Goal: Task Accomplishment & Management: Manage account settings

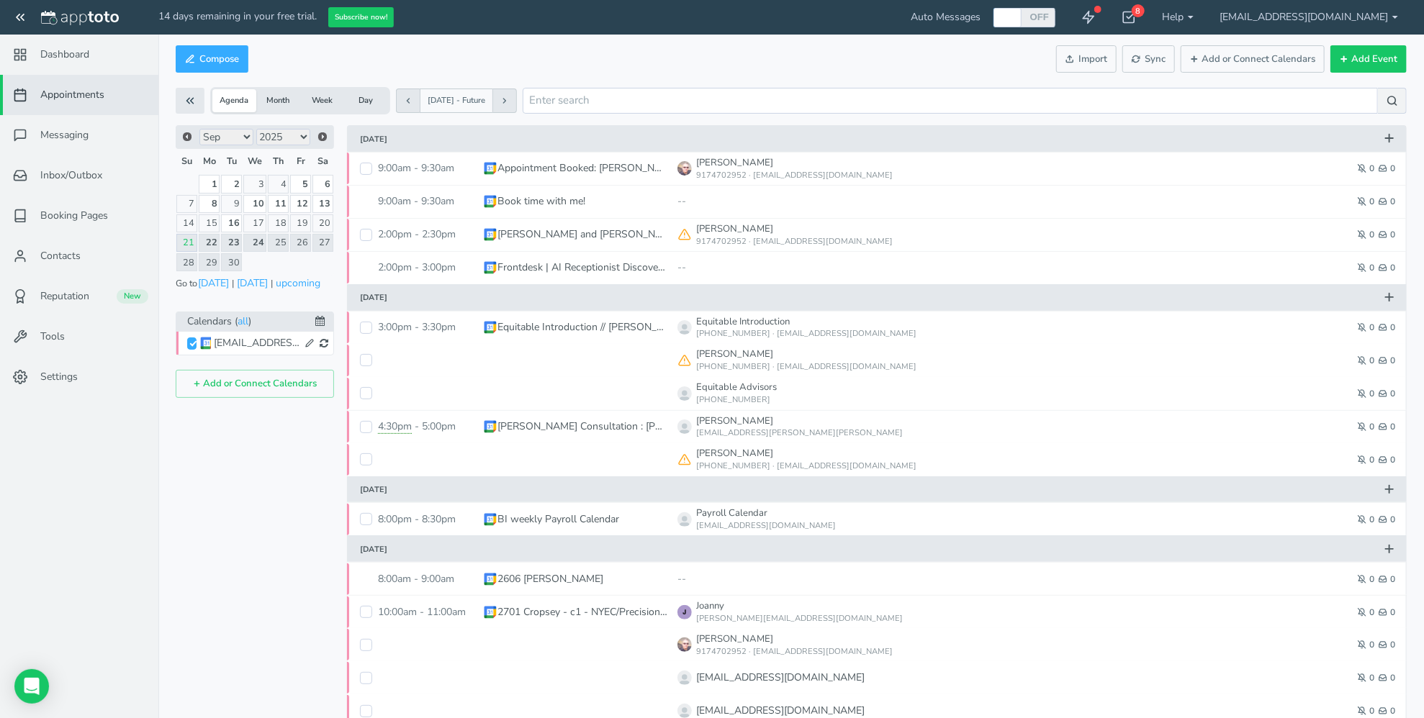
click at [222, 384] on button "Add or Connect Calendars" at bounding box center [255, 384] width 158 height 28
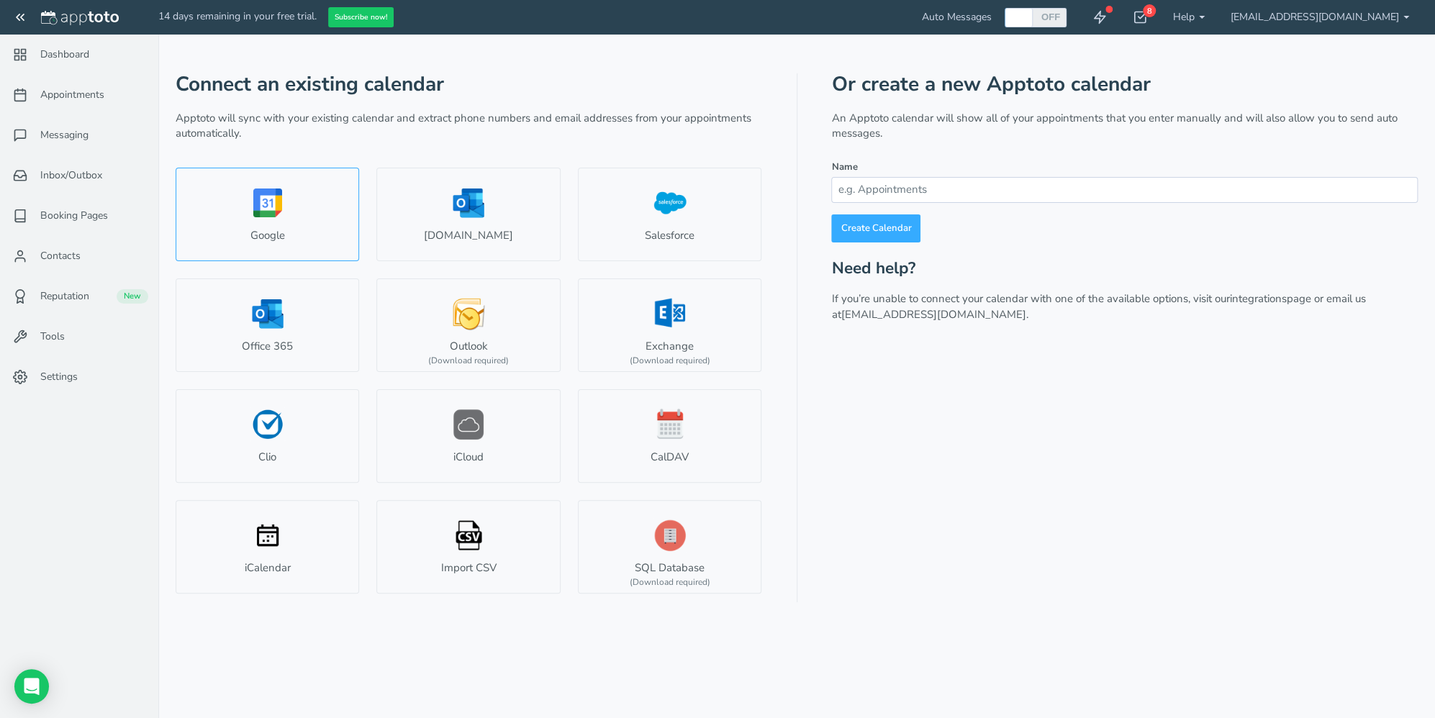
click at [272, 214] on link "Google" at bounding box center [268, 215] width 184 height 94
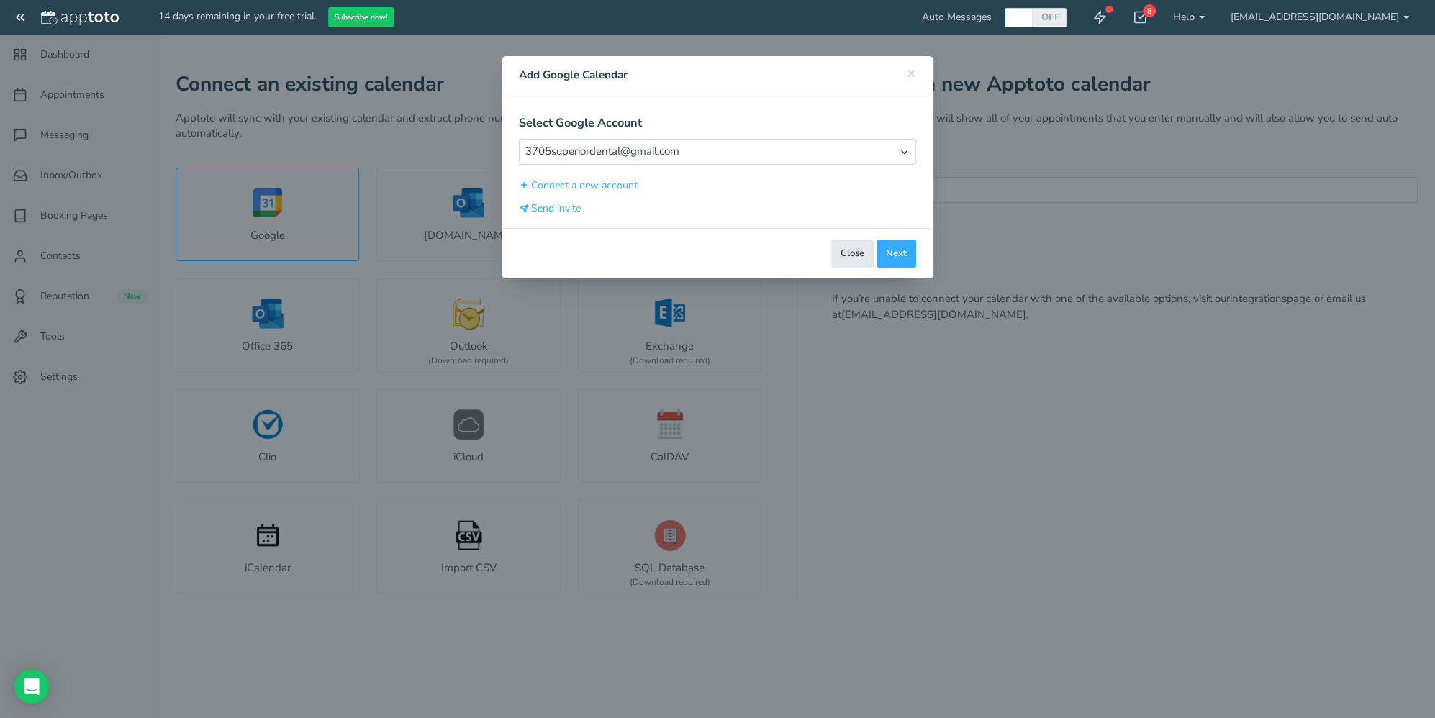
select select "number:57883"
click at [894, 248] on button "Next" at bounding box center [897, 254] width 40 height 28
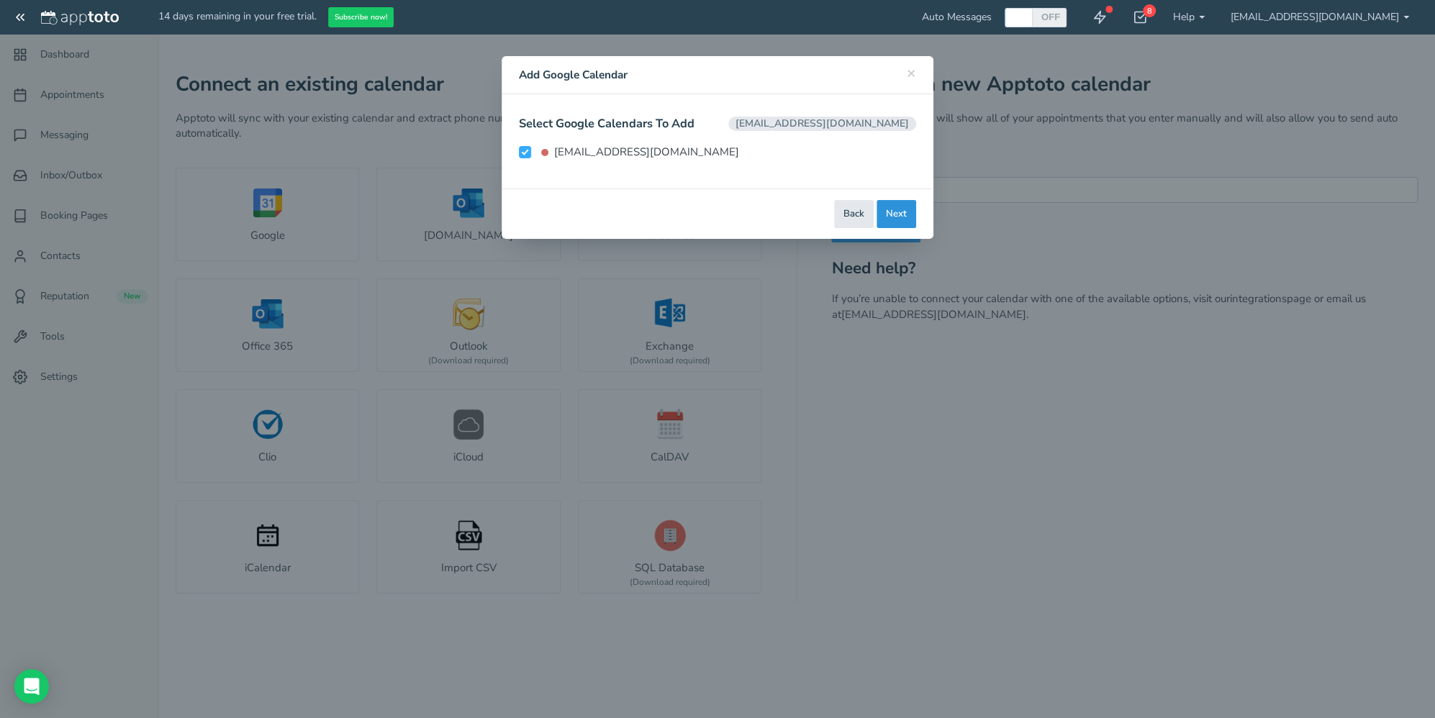
click at [899, 214] on button "Next" at bounding box center [897, 214] width 40 height 28
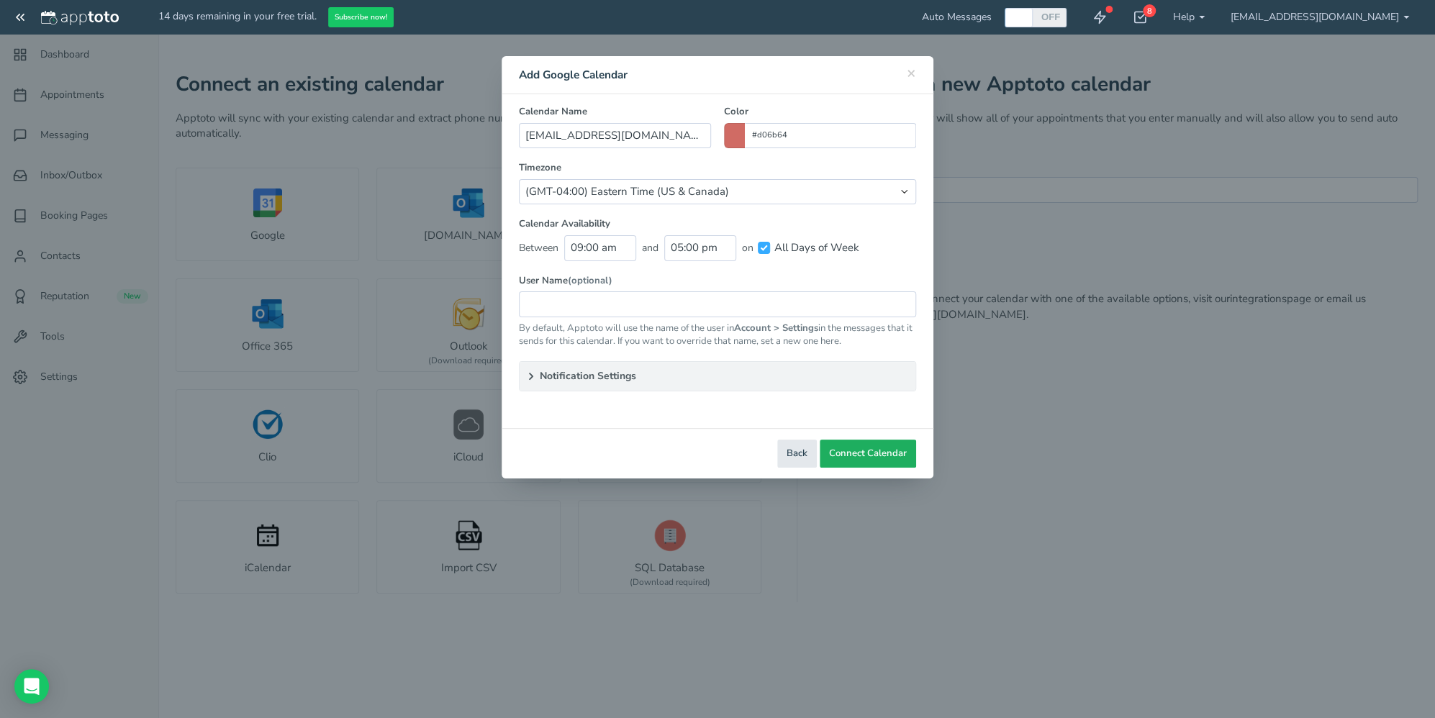
click at [868, 452] on span "Connect Calendar" at bounding box center [868, 454] width 78 height 14
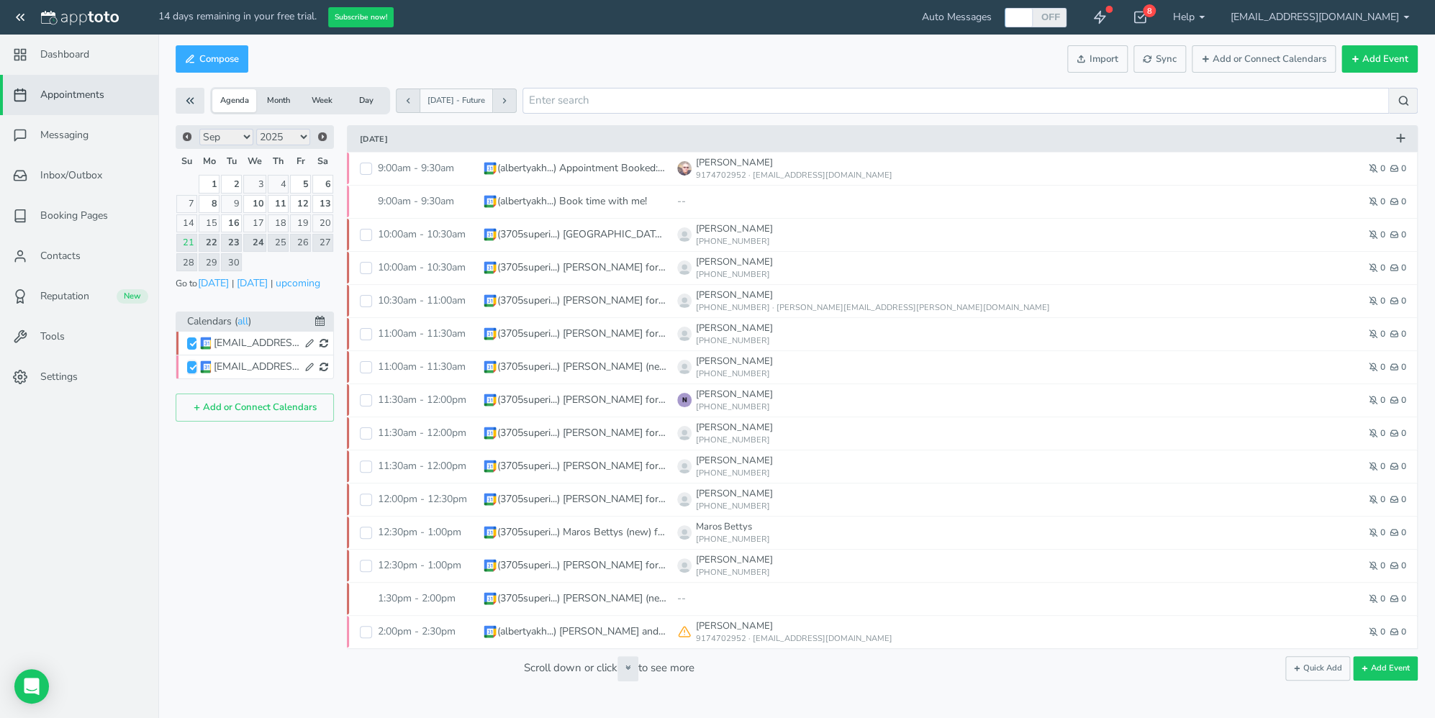
click at [194, 364] on input "[EMAIL_ADDRESS][DOMAIN_NAME]" at bounding box center [191, 367] width 9 height 12
checkbox input "false"
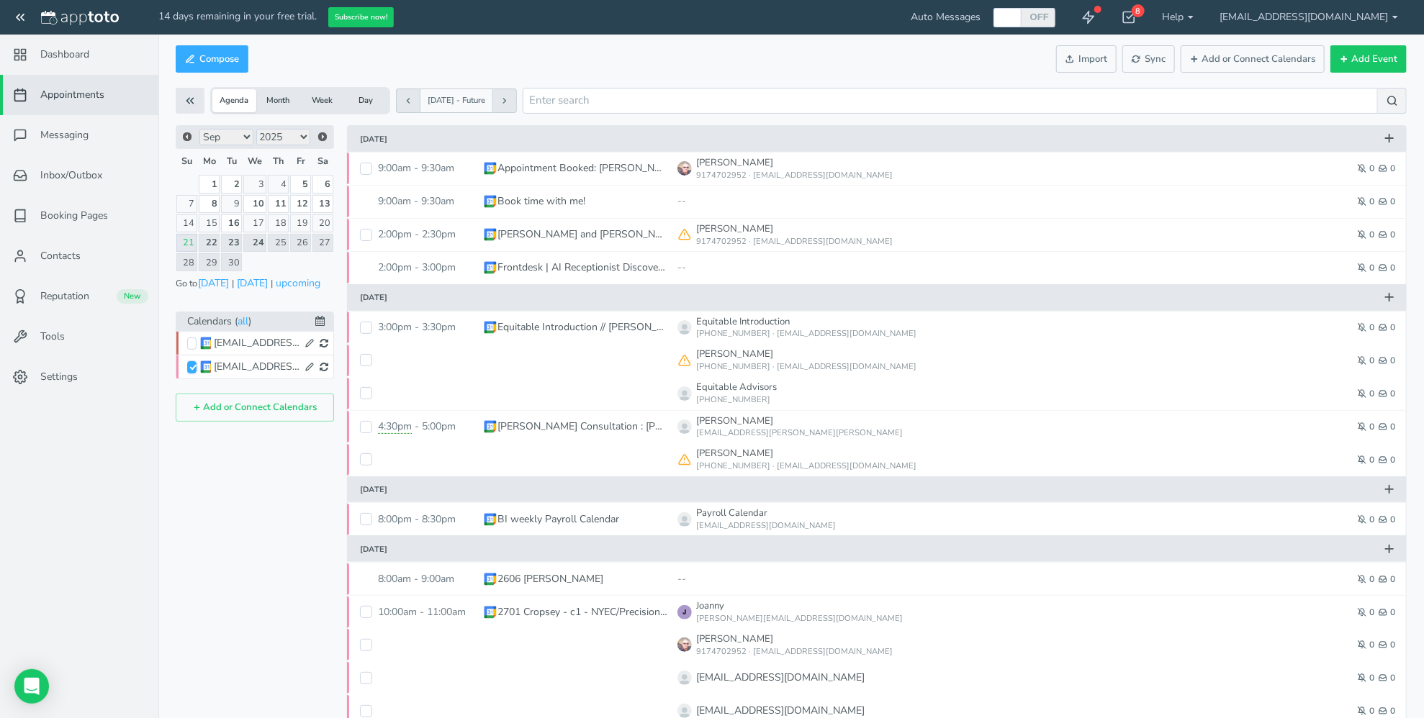
click at [196, 361] on input "[EMAIL_ADDRESS][DOMAIN_NAME]" at bounding box center [191, 367] width 9 height 12
checkbox input "true"
click at [190, 342] on input "[EMAIL_ADDRESS][DOMAIN_NAME]" at bounding box center [191, 344] width 9 height 12
checkbox input "true"
checkbox input "false"
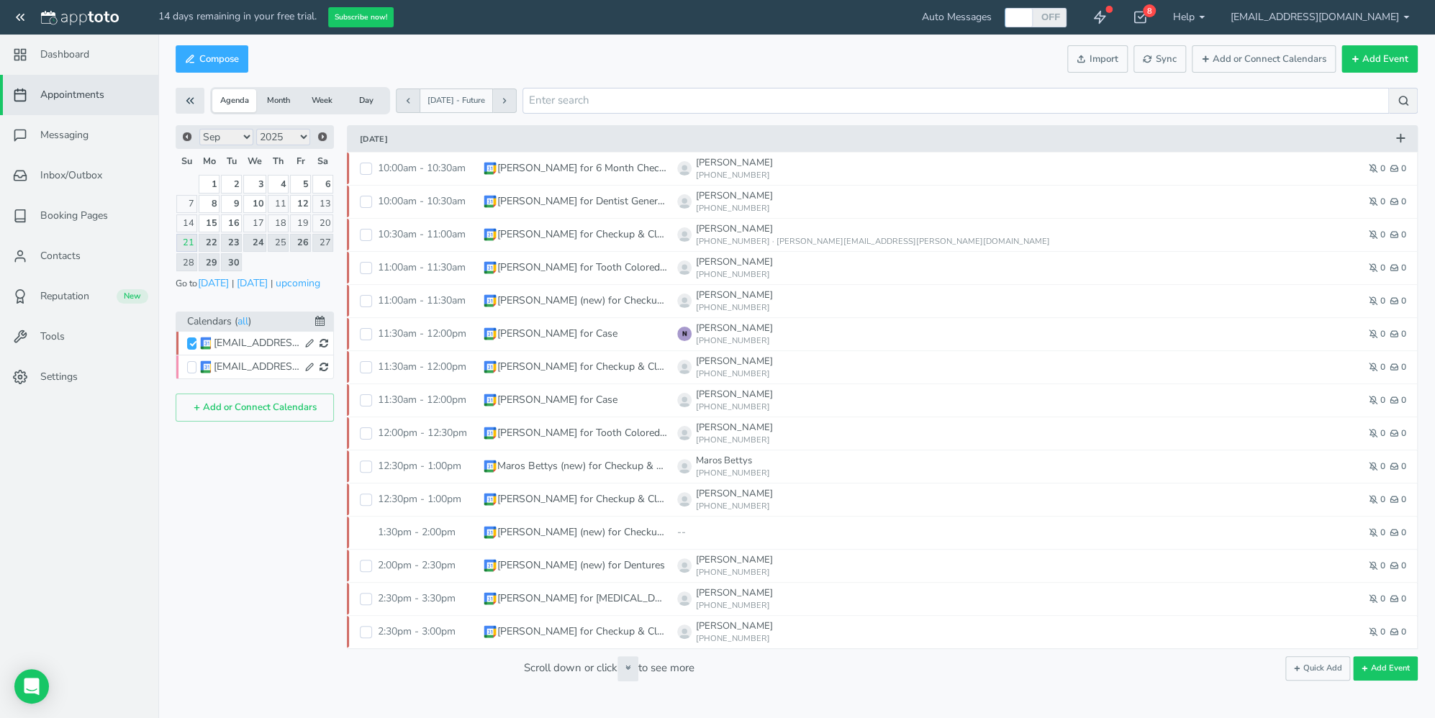
click at [281, 100] on button "Month" at bounding box center [278, 100] width 44 height 23
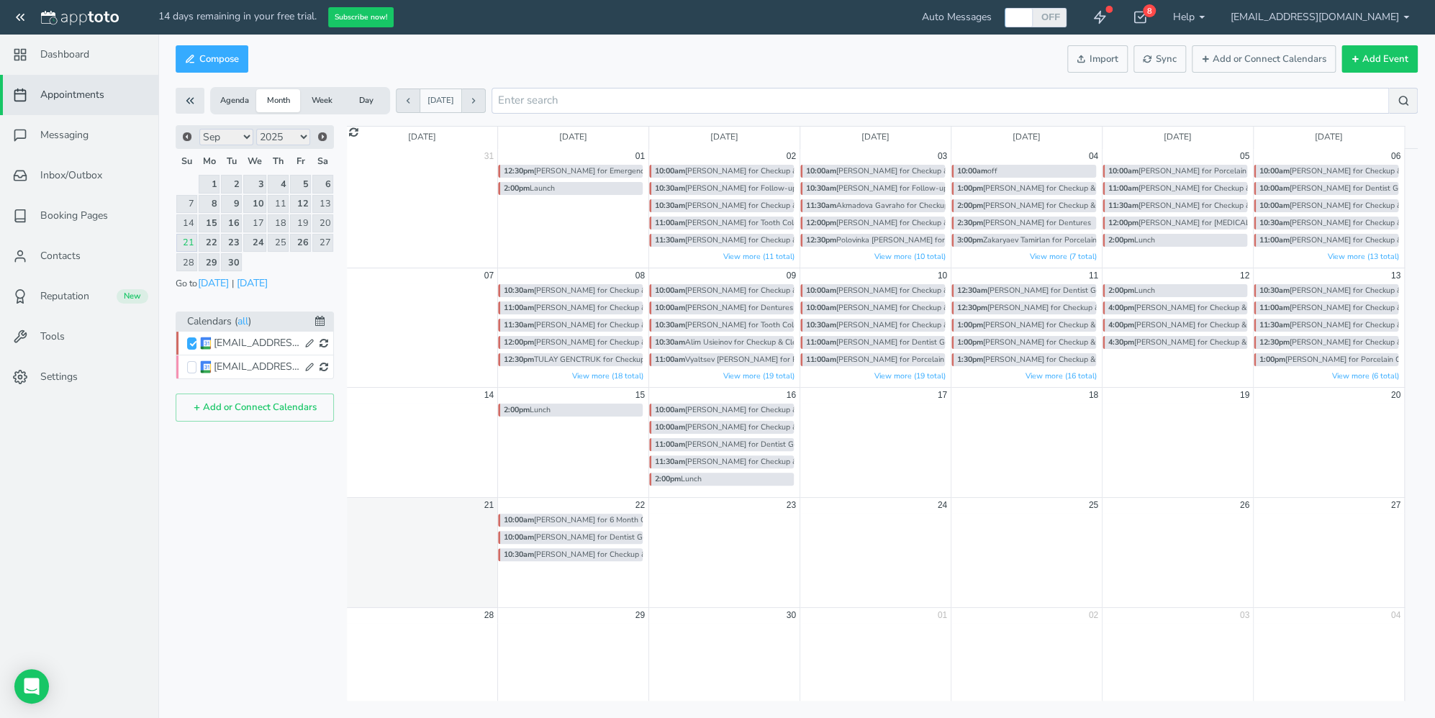
click at [325, 99] on button "Week" at bounding box center [322, 100] width 44 height 23
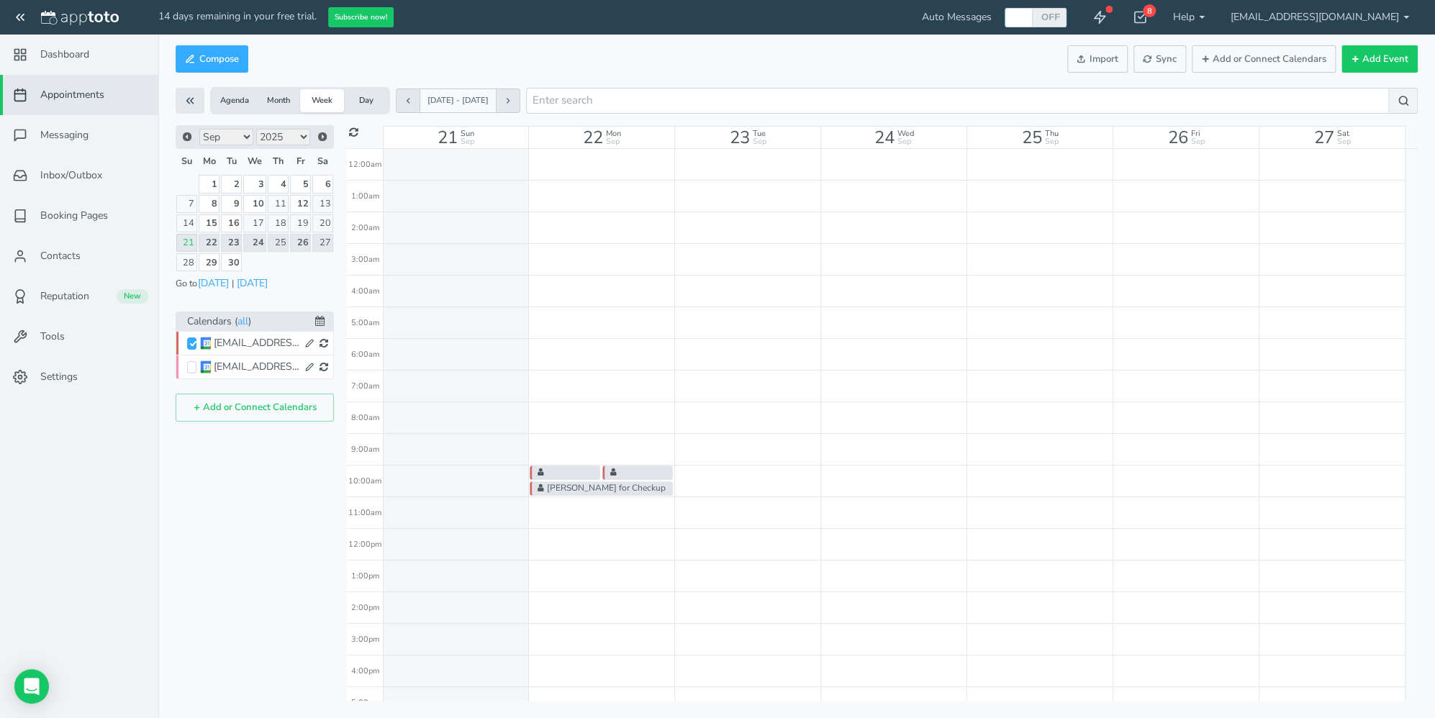
scroll to position [207, 0]
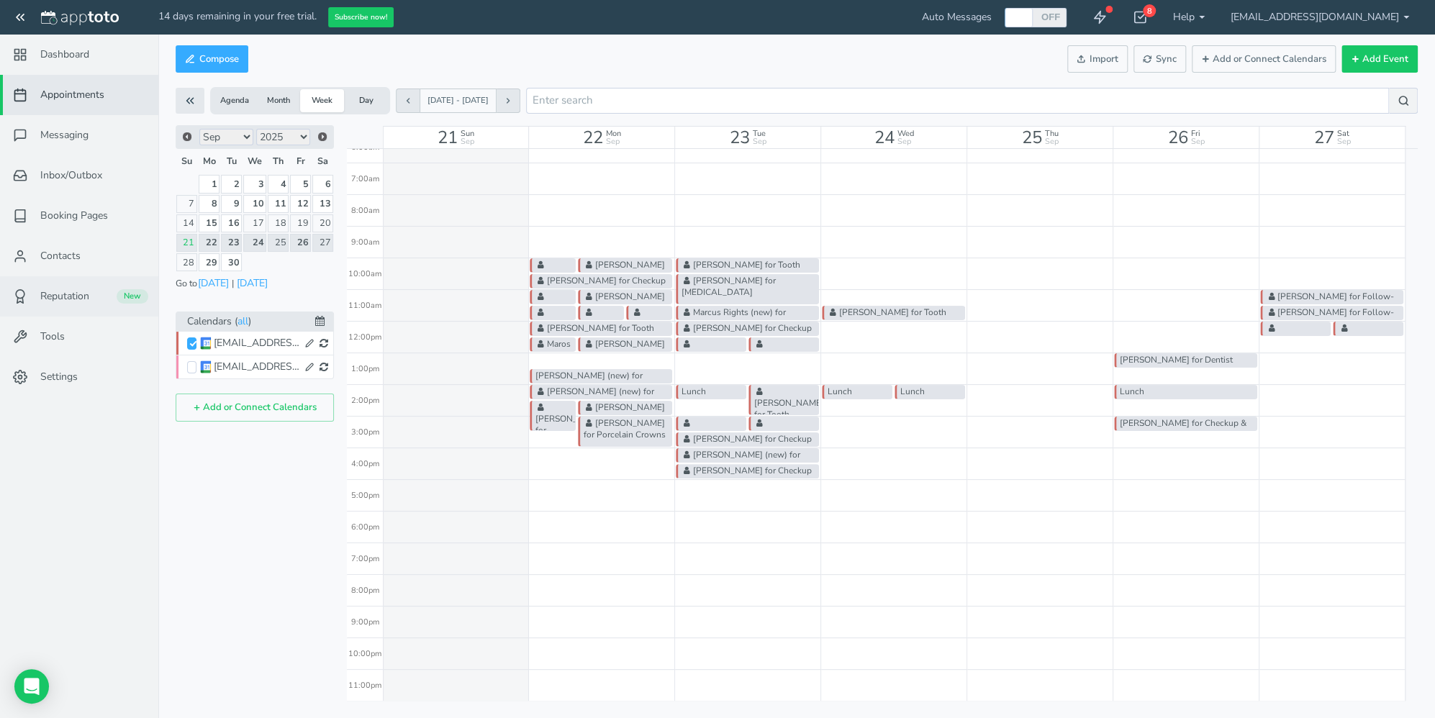
click at [57, 291] on span "Reputation" at bounding box center [64, 296] width 49 height 14
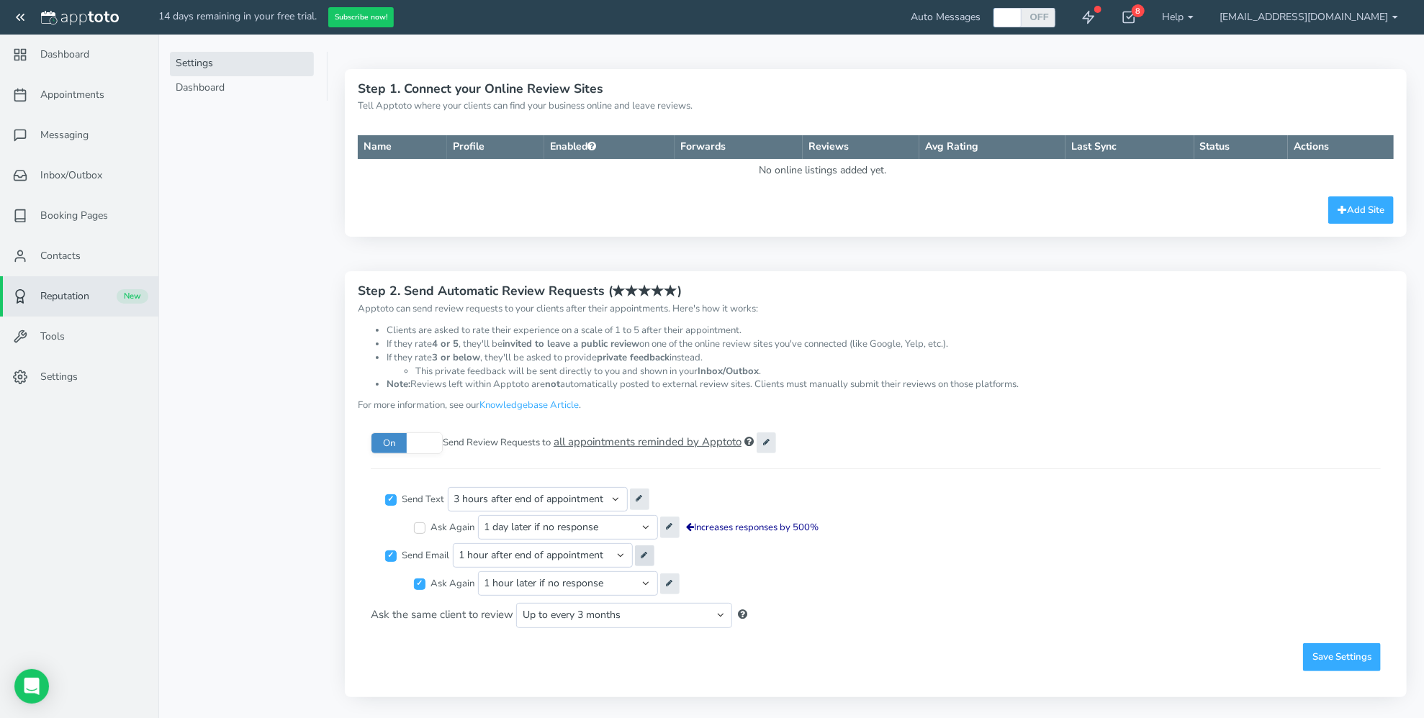
click at [648, 556] on icon at bounding box center [644, 554] width 6 height 7
type input "We'd Love Your Feedback on Your Recent Visit!"
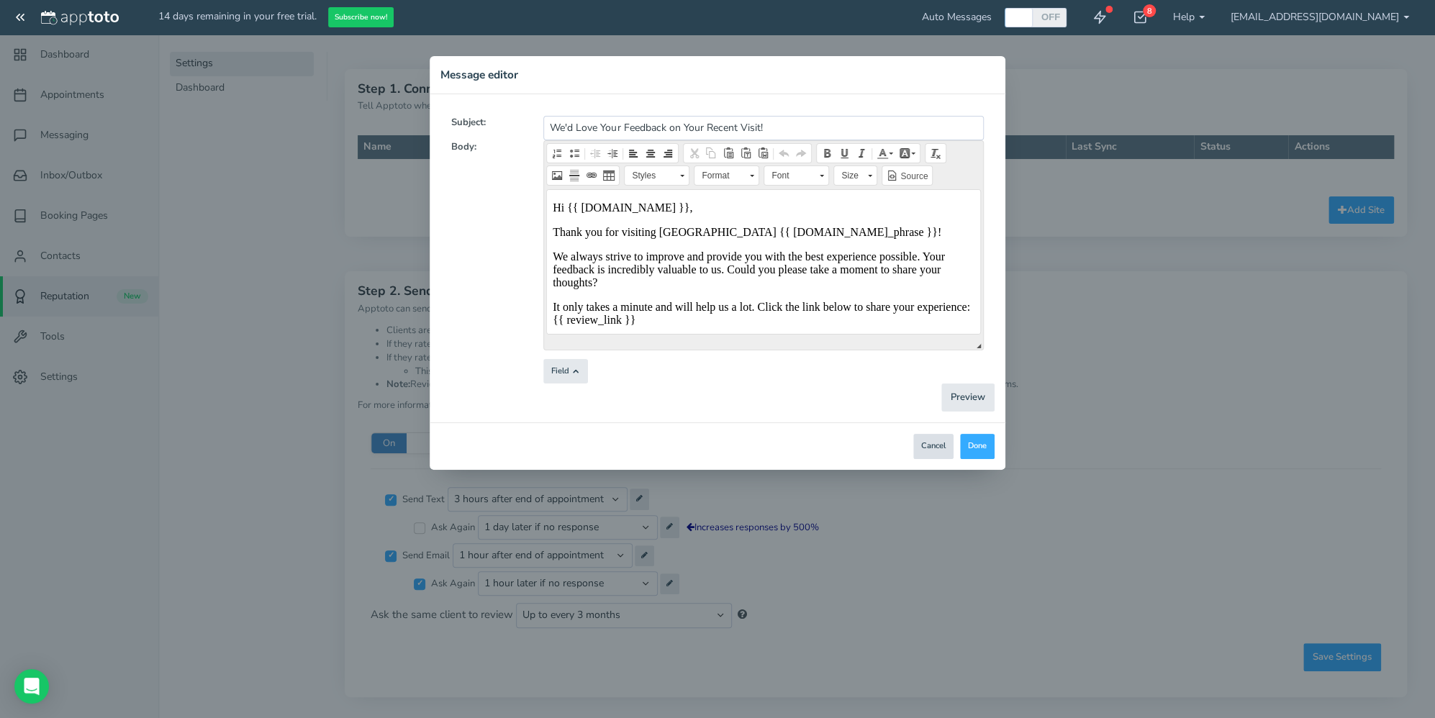
drag, startPoint x: 940, startPoint y: 452, endPoint x: 395, endPoint y: 120, distance: 637.9
click at [940, 452] on button "Cancel" at bounding box center [933, 446] width 40 height 25
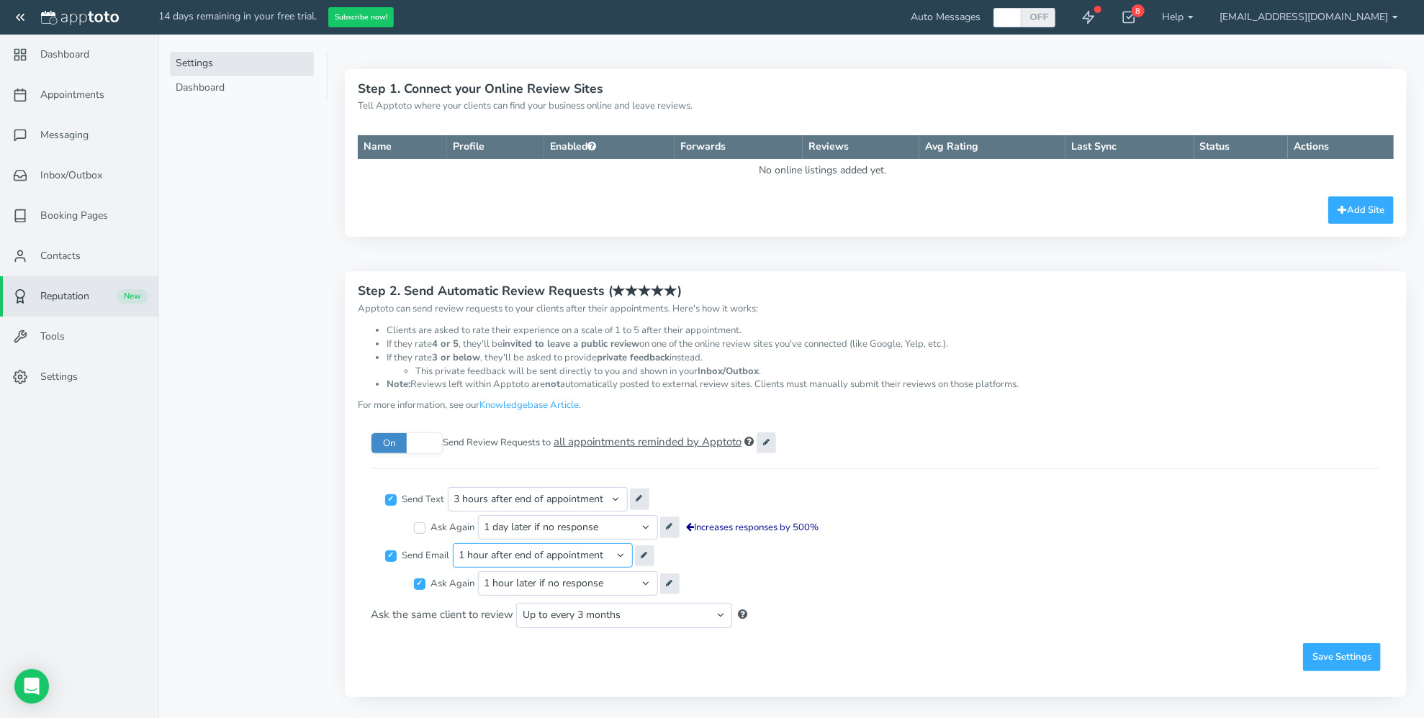
click at [629, 556] on select "Immediately after appointment 1 hour after end of appointment 2 hours after end…" at bounding box center [543, 555] width 180 height 24
click at [673, 525] on icon at bounding box center [670, 526] width 6 height 7
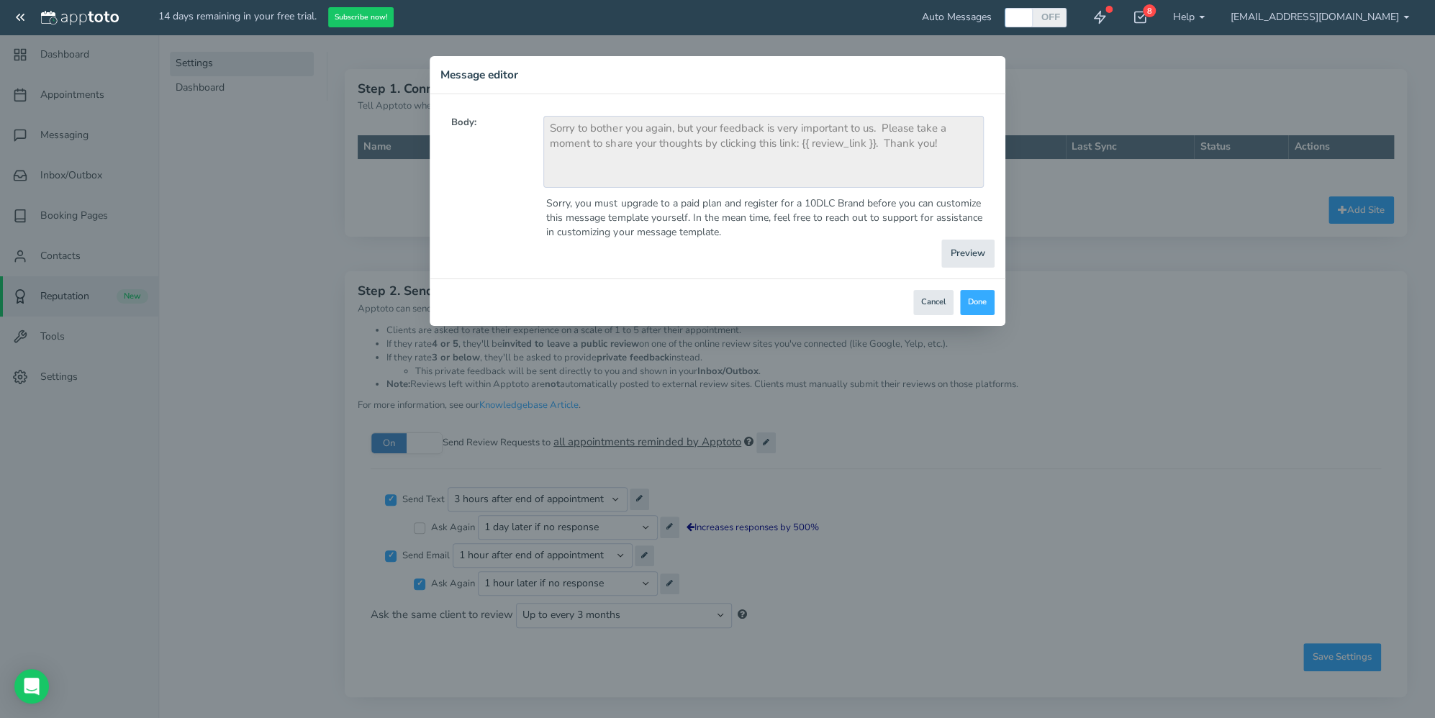
click at [686, 242] on div "Preview" at bounding box center [718, 254] width 576 height 28
click at [934, 298] on button "Cancel" at bounding box center [933, 302] width 40 height 25
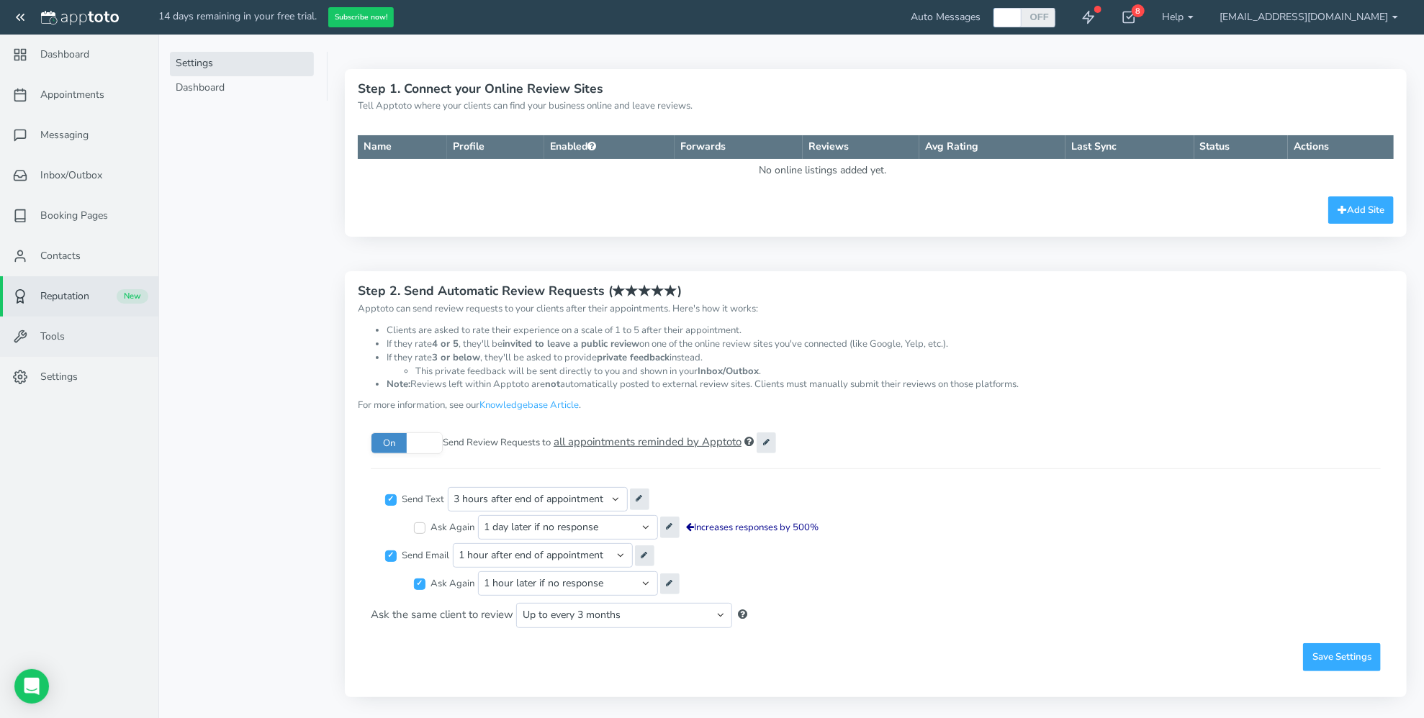
click at [66, 335] on link "Tools" at bounding box center [79, 337] width 158 height 40
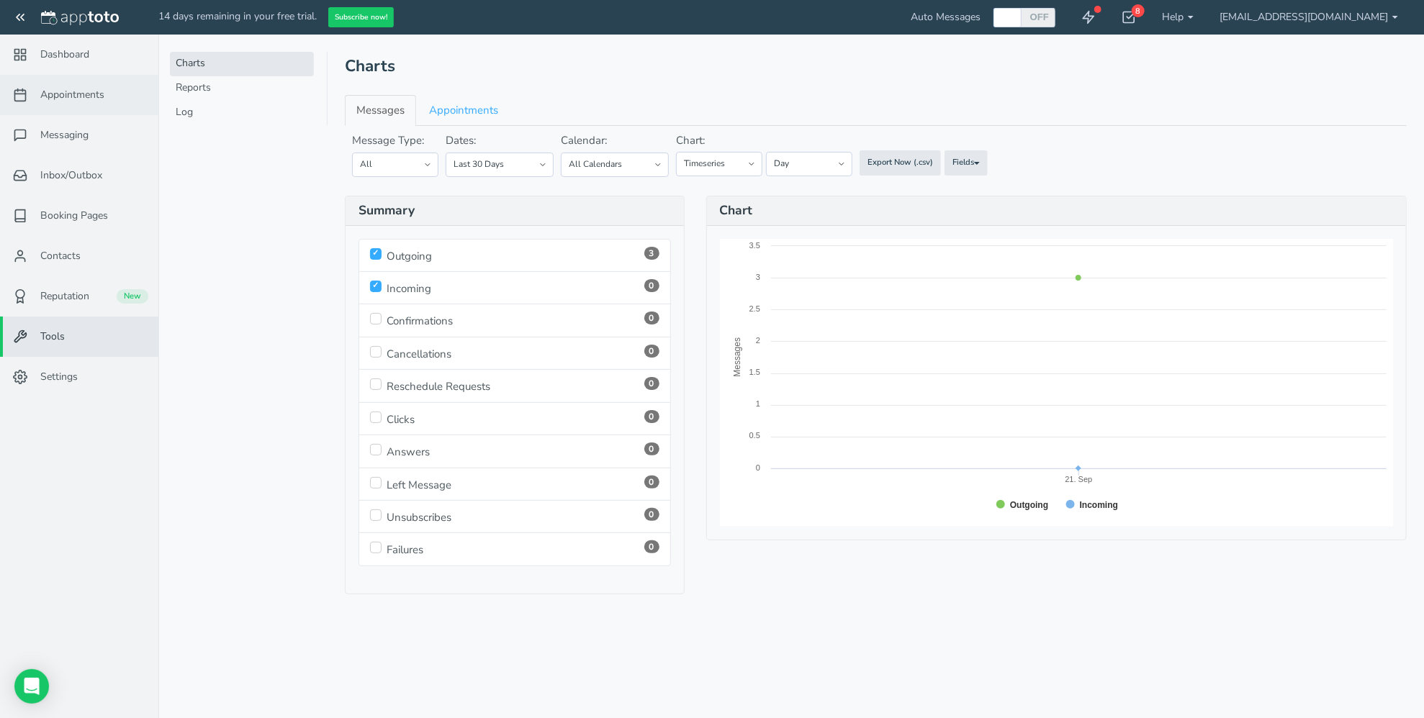
click at [64, 100] on span "Appointments" at bounding box center [72, 95] width 64 height 14
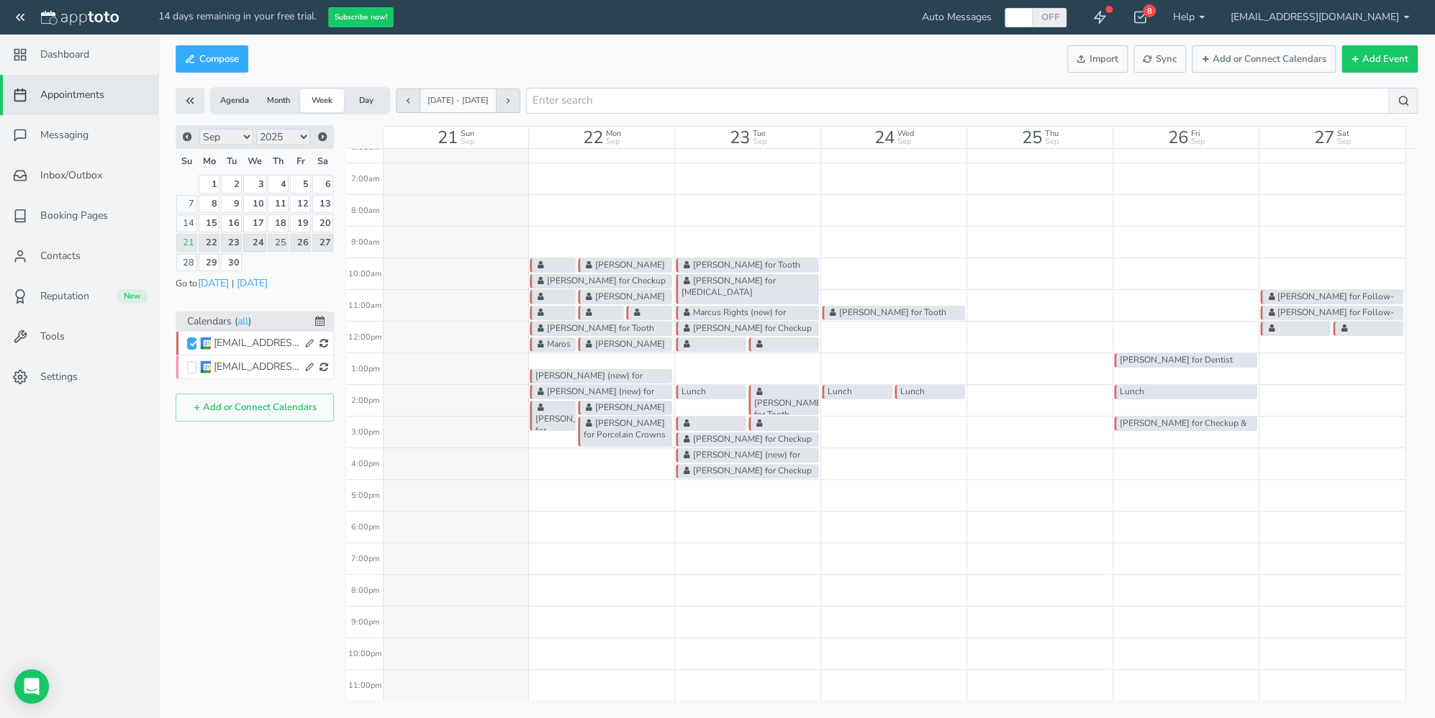
click at [257, 240] on link "24" at bounding box center [254, 243] width 23 height 18
click at [301, 238] on link "26" at bounding box center [300, 243] width 21 height 18
click at [233, 258] on link "30" at bounding box center [231, 262] width 21 height 18
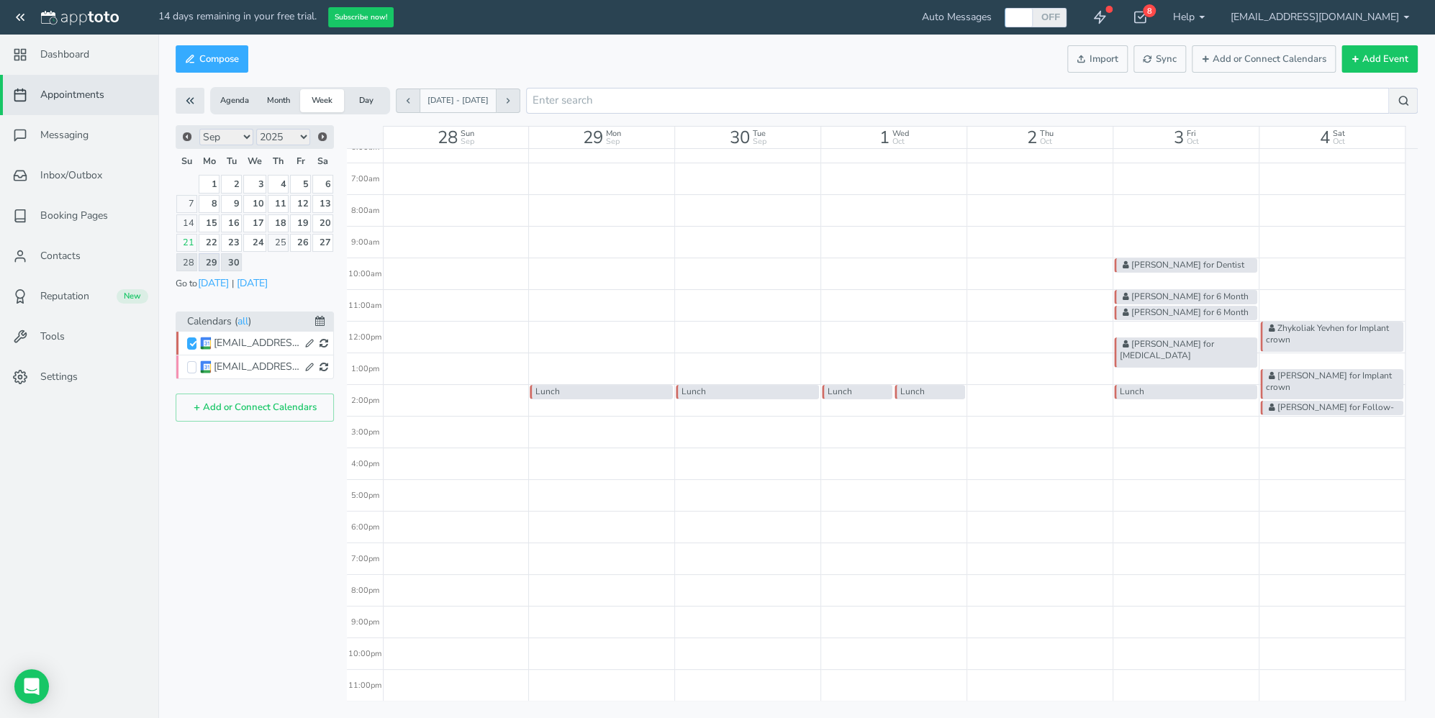
click at [211, 261] on link "29" at bounding box center [210, 262] width 22 height 18
click at [1142, 267] on div "[PERSON_NAME] for Dentist General Consultation" at bounding box center [1185, 265] width 143 height 14
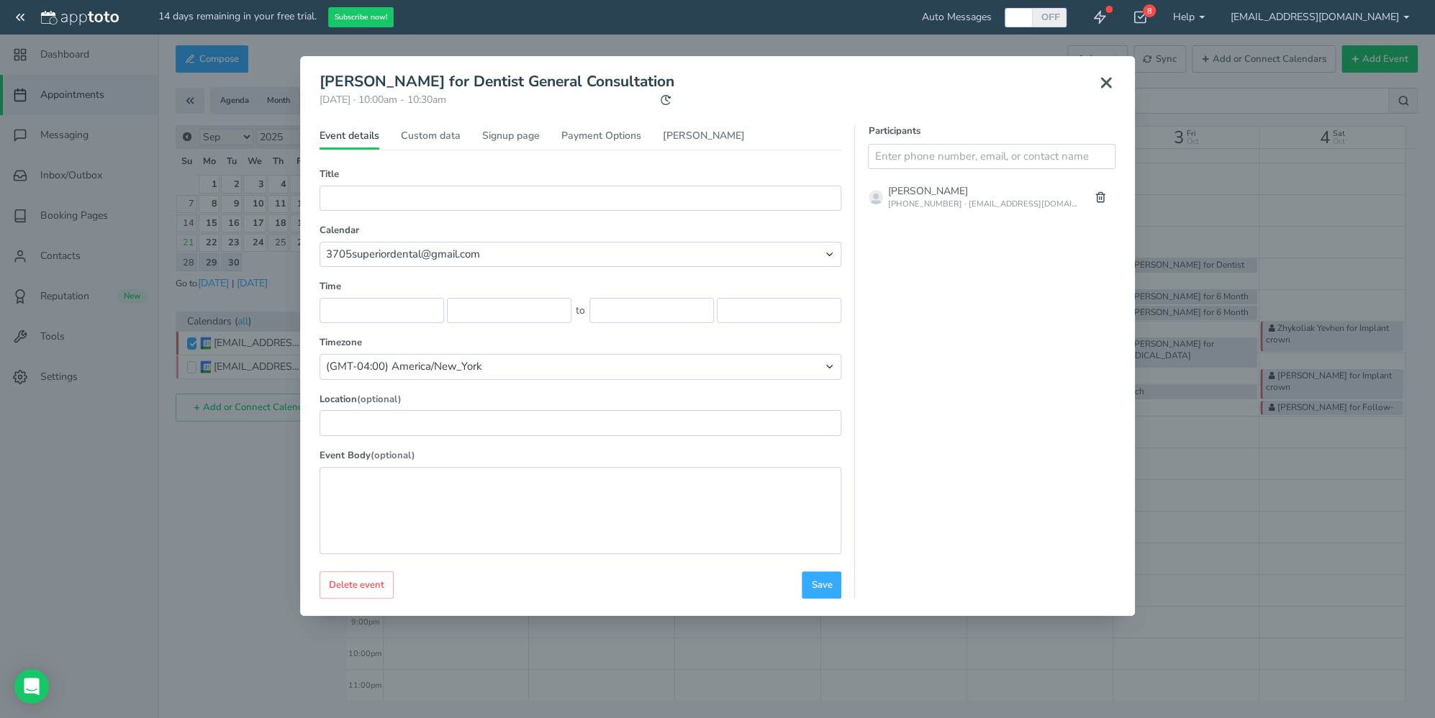
type input "[PERSON_NAME] for Dentist General Consultation"
select select "number:17730"
type input "[DATE]"
type input "10:00am"
type input "[DATE]"
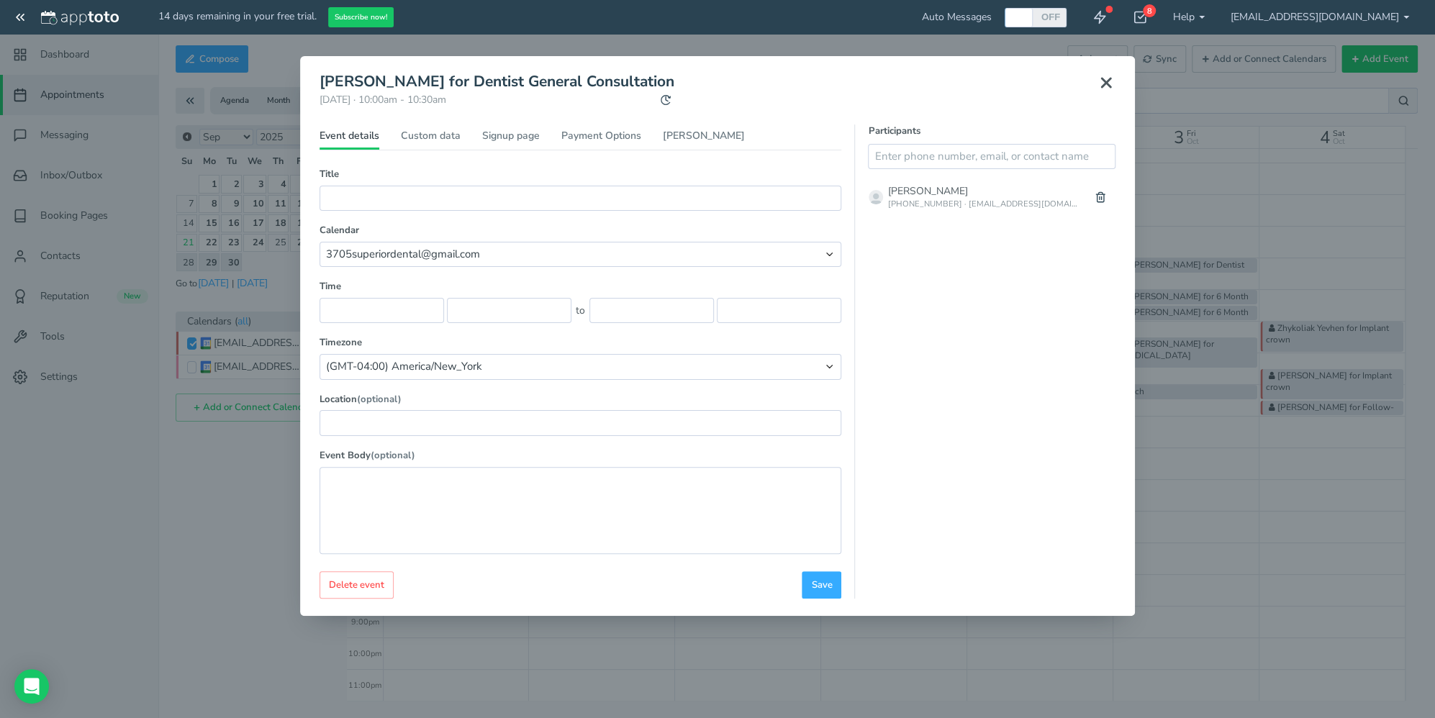
type input "10:30am"
select select "string:America/New_York"
type textarea "APPOINTMENT DETAILS SERVICE: Dentist General Consultation PROVIDER: Dr. [PERSON…"
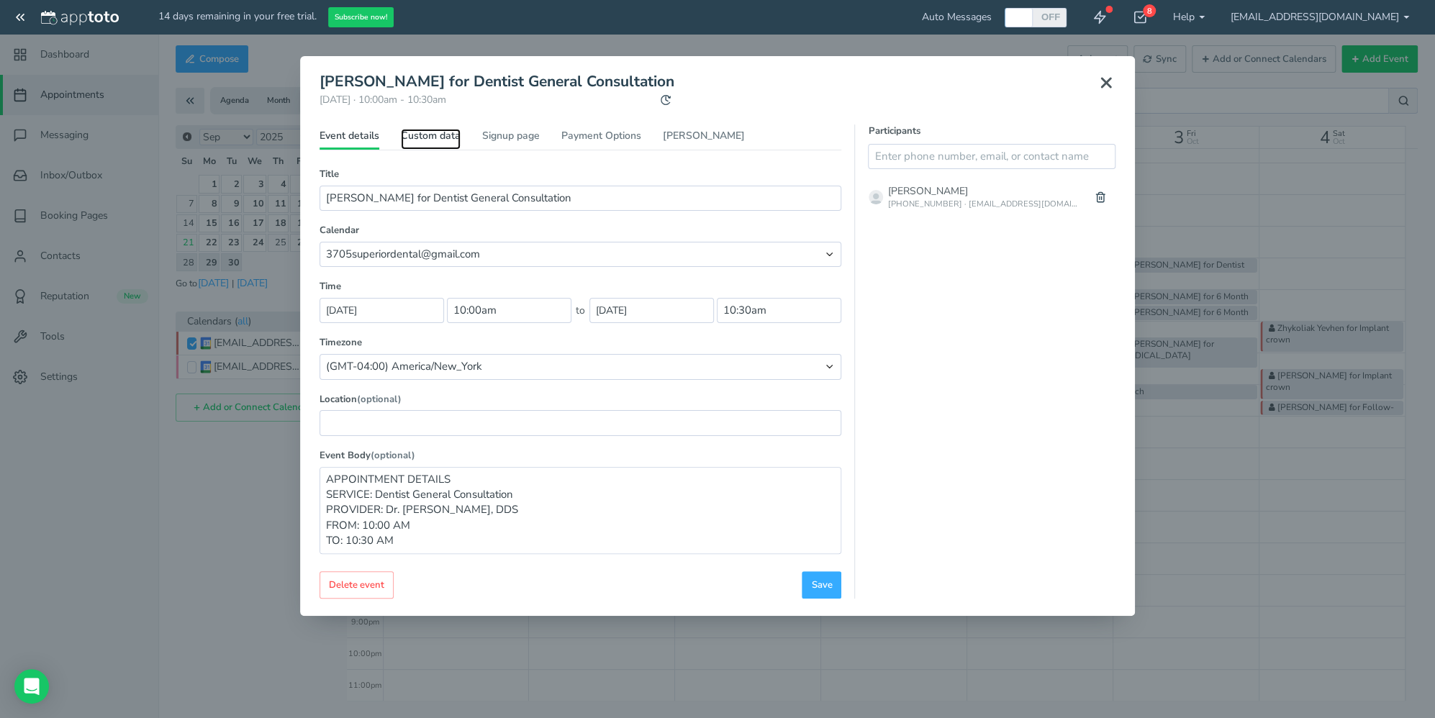
click at [436, 137] on link "Custom data" at bounding box center [431, 139] width 60 height 21
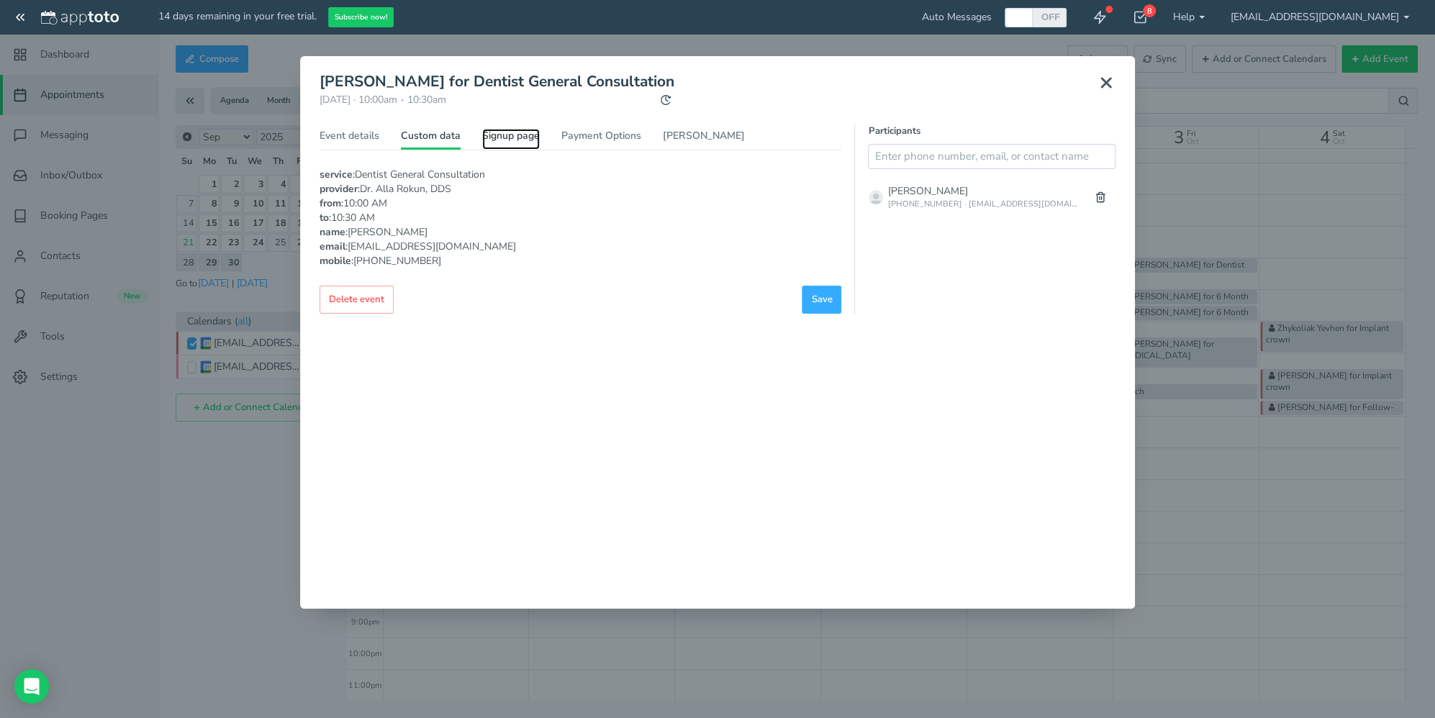
click at [505, 135] on link "Signup page" at bounding box center [511, 139] width 58 height 21
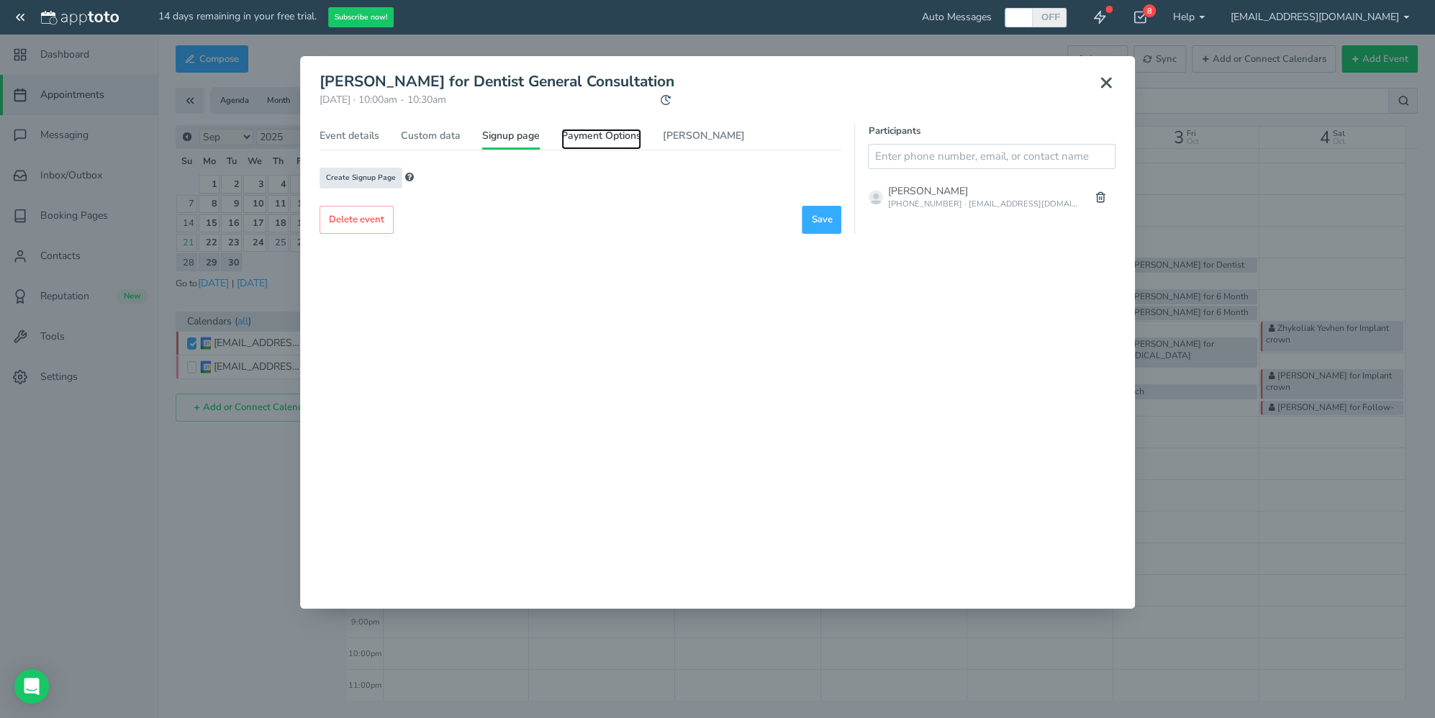
click at [596, 140] on link "Payment Options" at bounding box center [601, 139] width 80 height 21
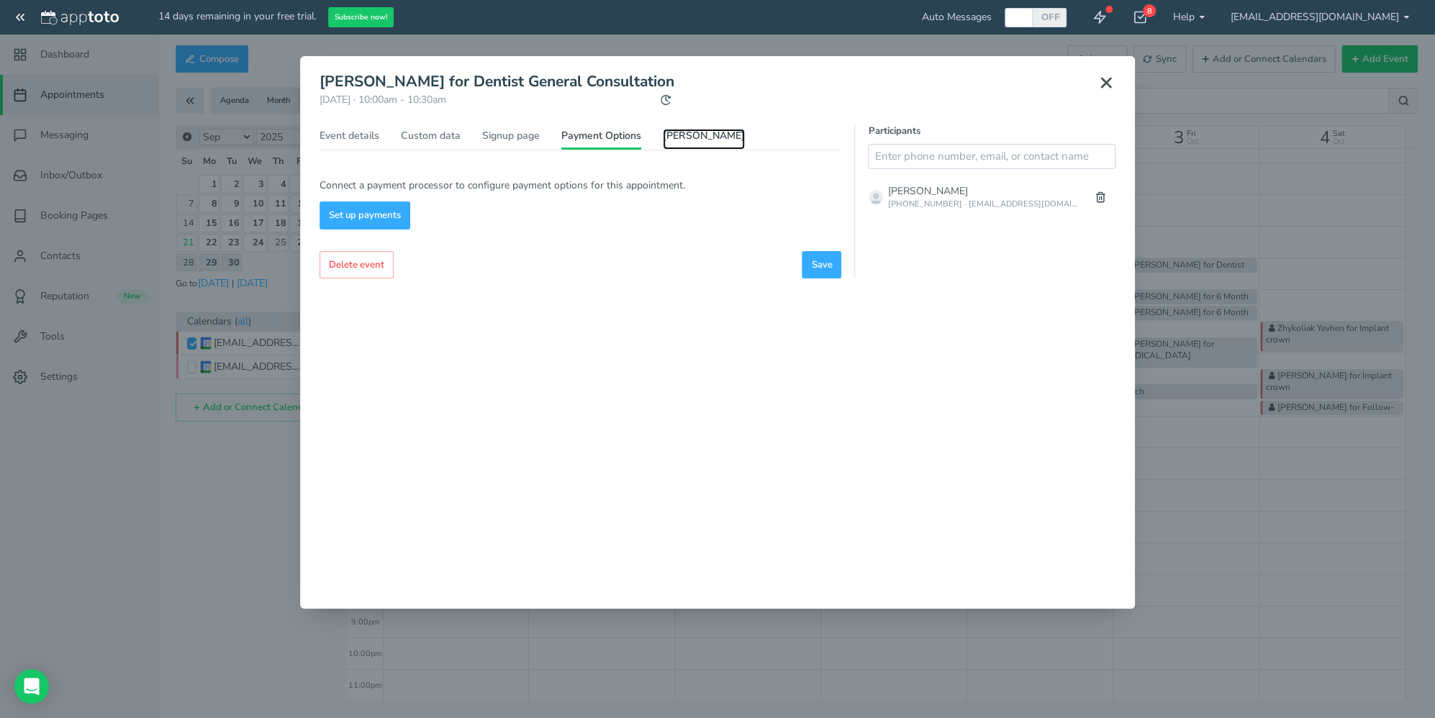
click at [695, 137] on link "[PERSON_NAME]" at bounding box center [704, 139] width 82 height 21
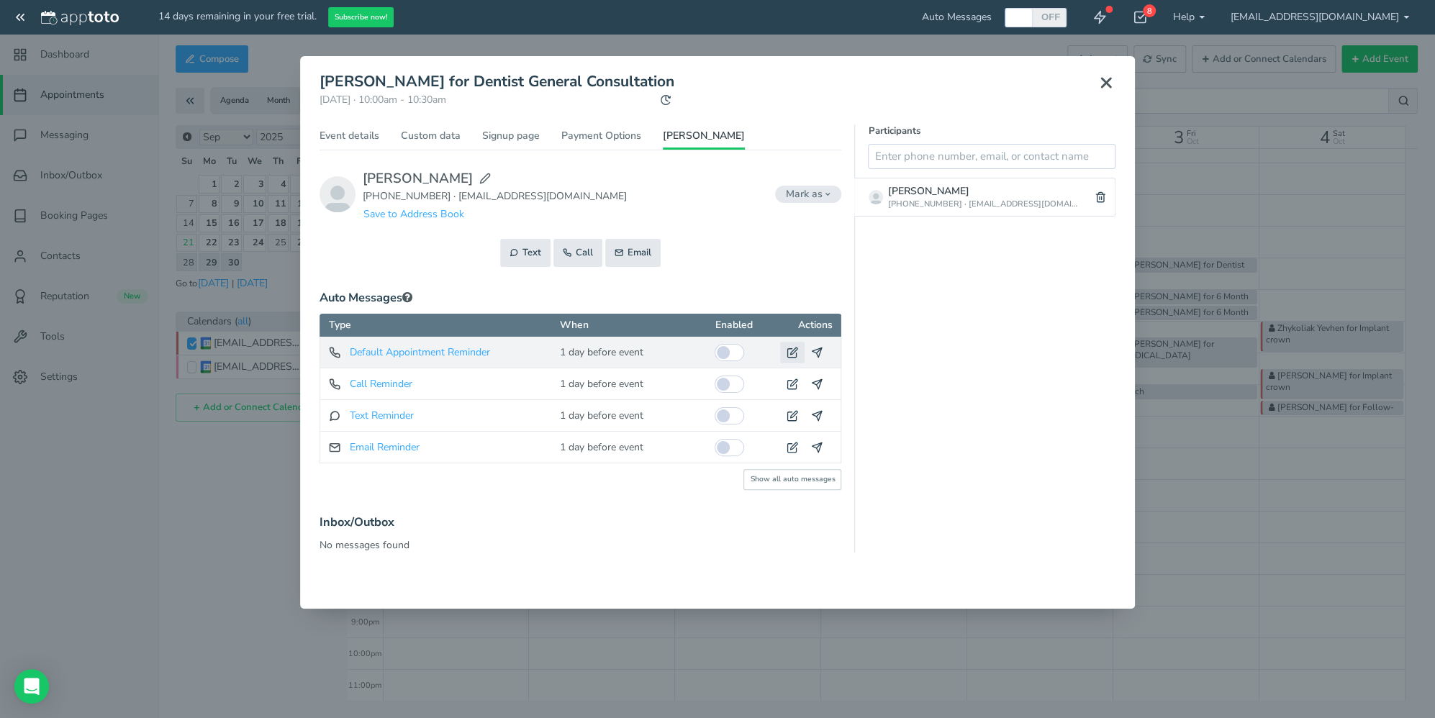
click at [792, 349] on icon at bounding box center [793, 353] width 12 height 12
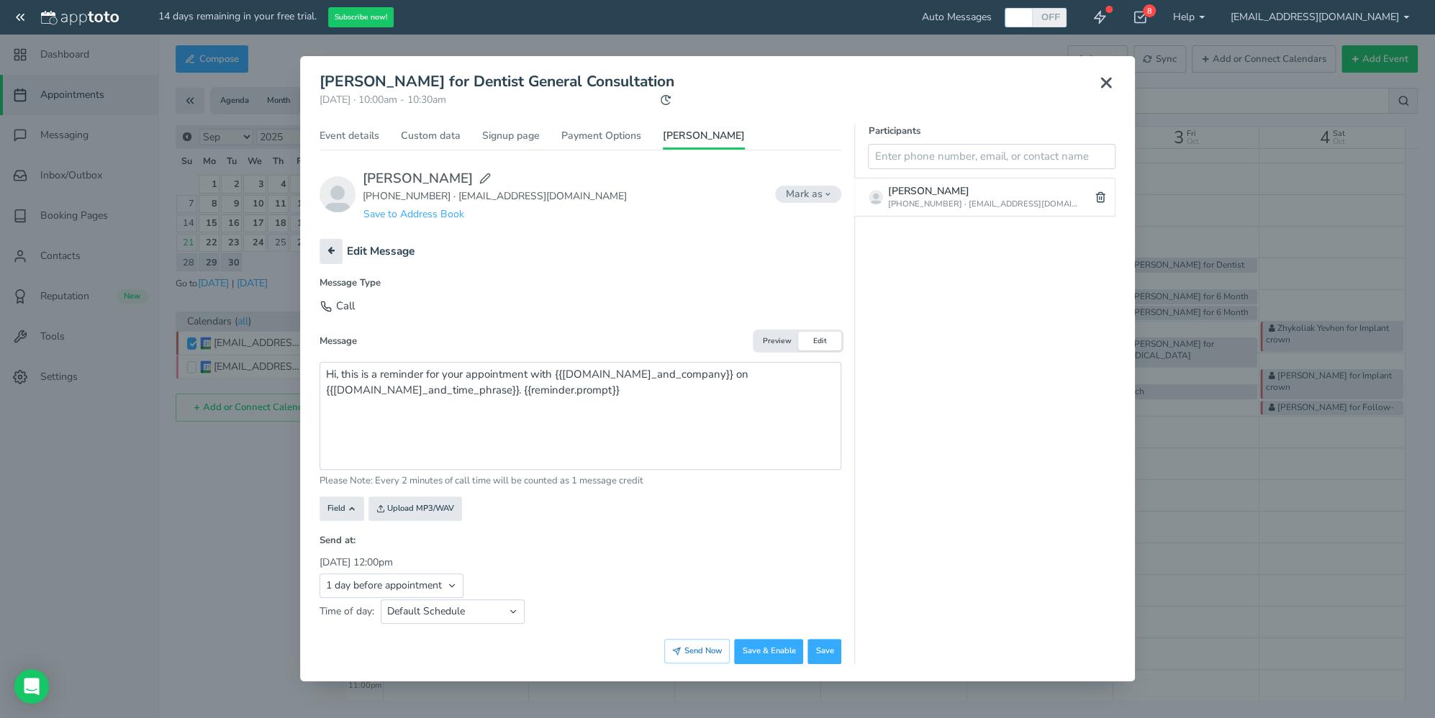
click at [773, 338] on button "Preview" at bounding box center [776, 341] width 43 height 19
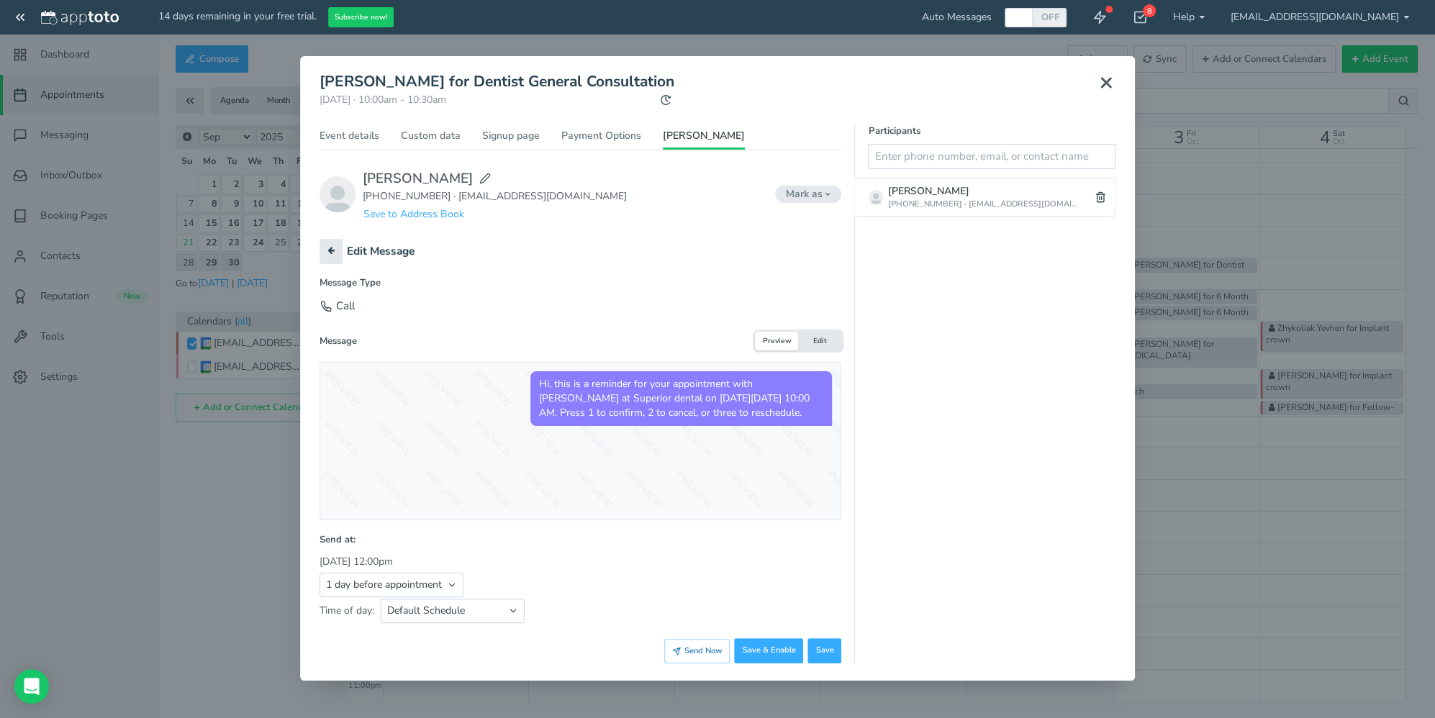
click at [815, 338] on button "Edit" at bounding box center [819, 341] width 43 height 19
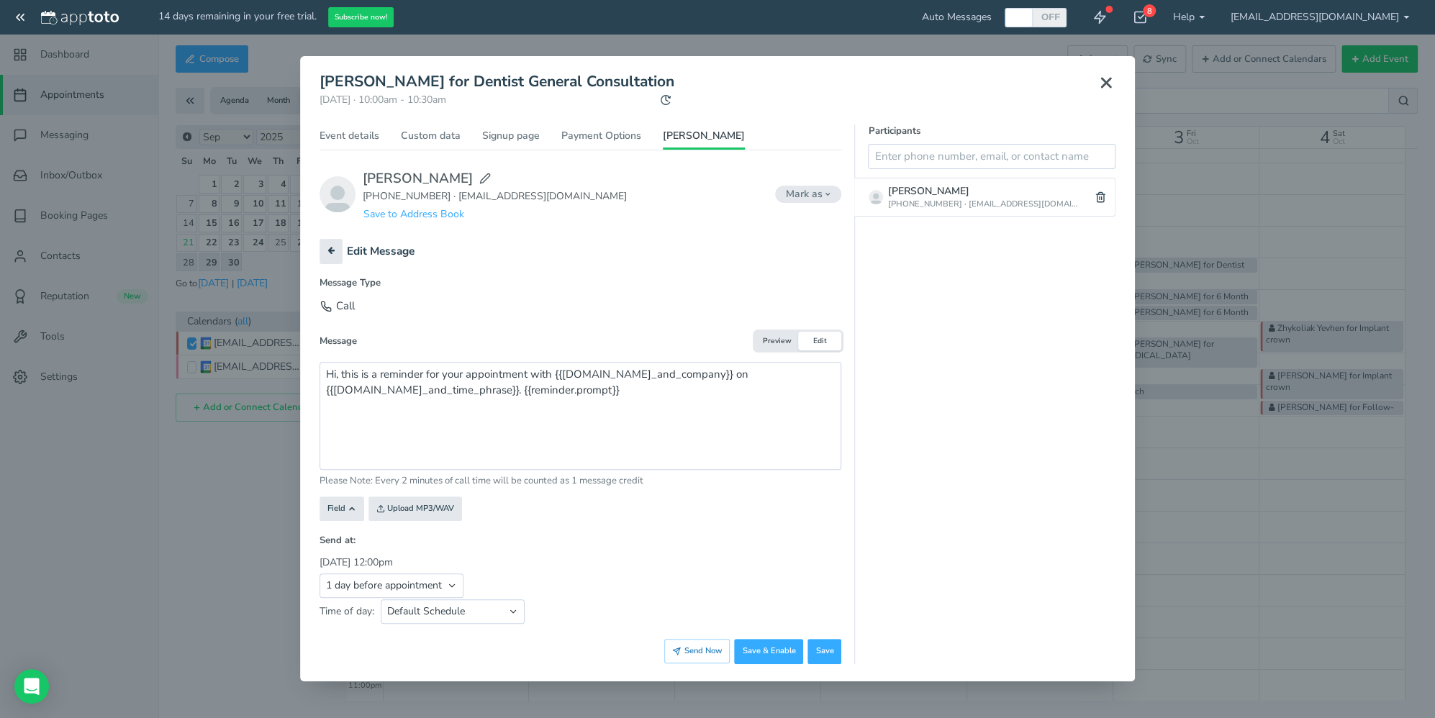
click at [1106, 84] on icon at bounding box center [1106, 82] width 17 height 17
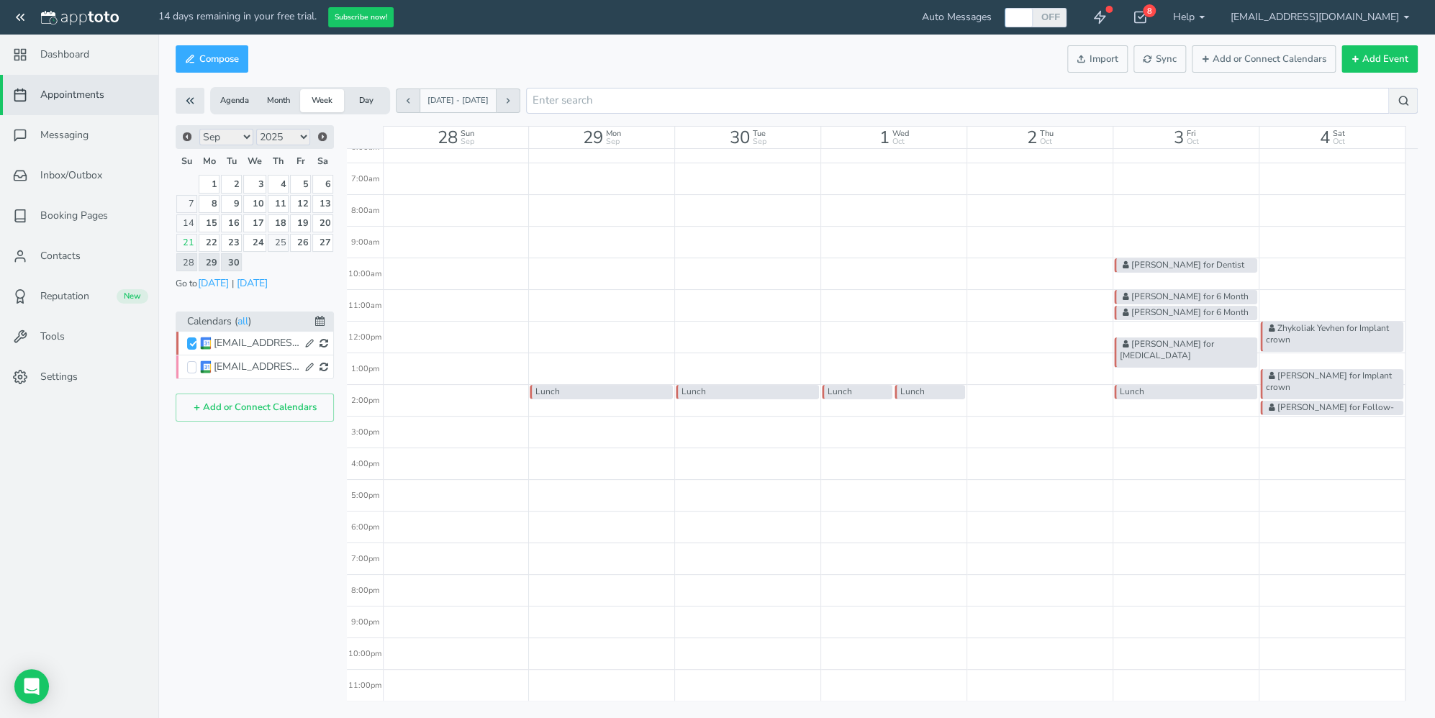
click at [1152, 350] on div "[PERSON_NAME] for [MEDICAL_DATA]" at bounding box center [1185, 353] width 143 height 30
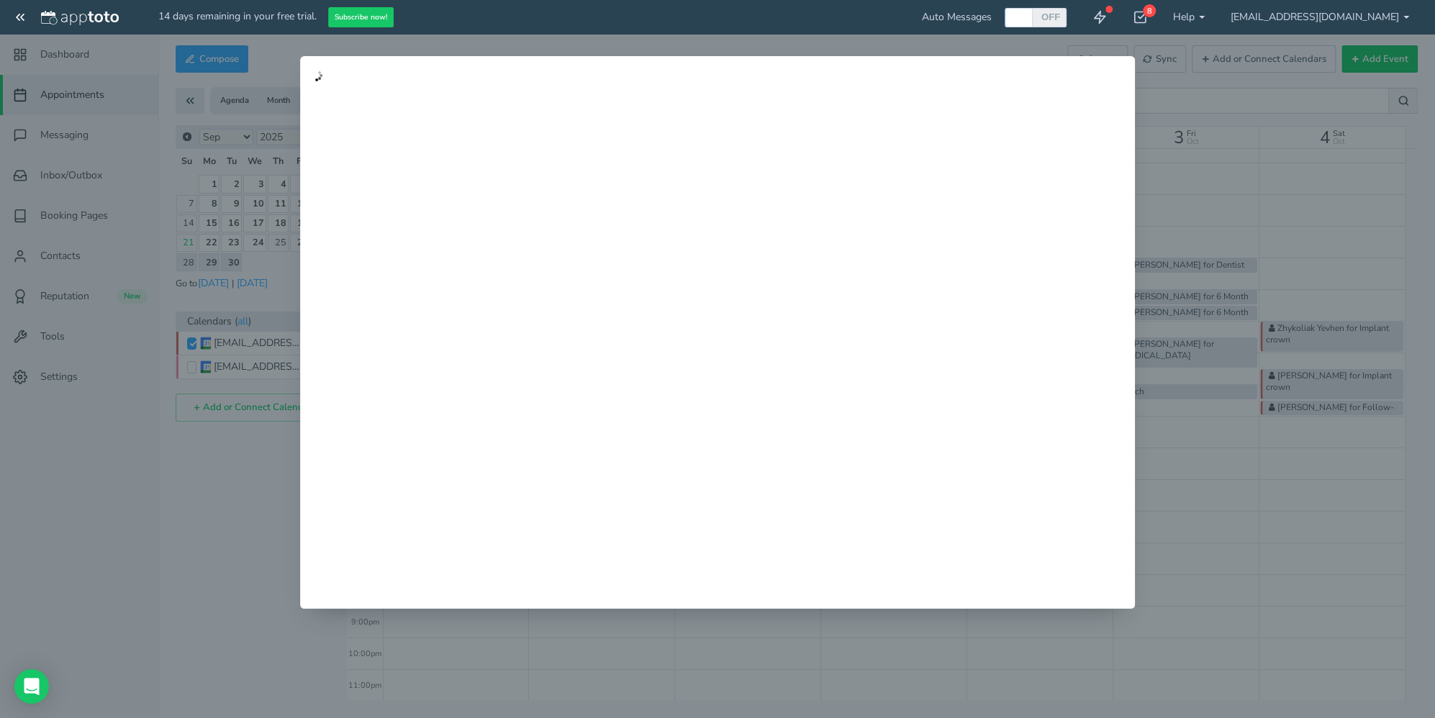
type input "[PERSON_NAME] for [MEDICAL_DATA]"
type input "12:30pm"
type input "1:30pm"
type textarea "APPOINTMENT DETAILS SERVICE: [MEDICAL_DATA] PROVIDER: Dr. [PERSON_NAME], DDS FR…"
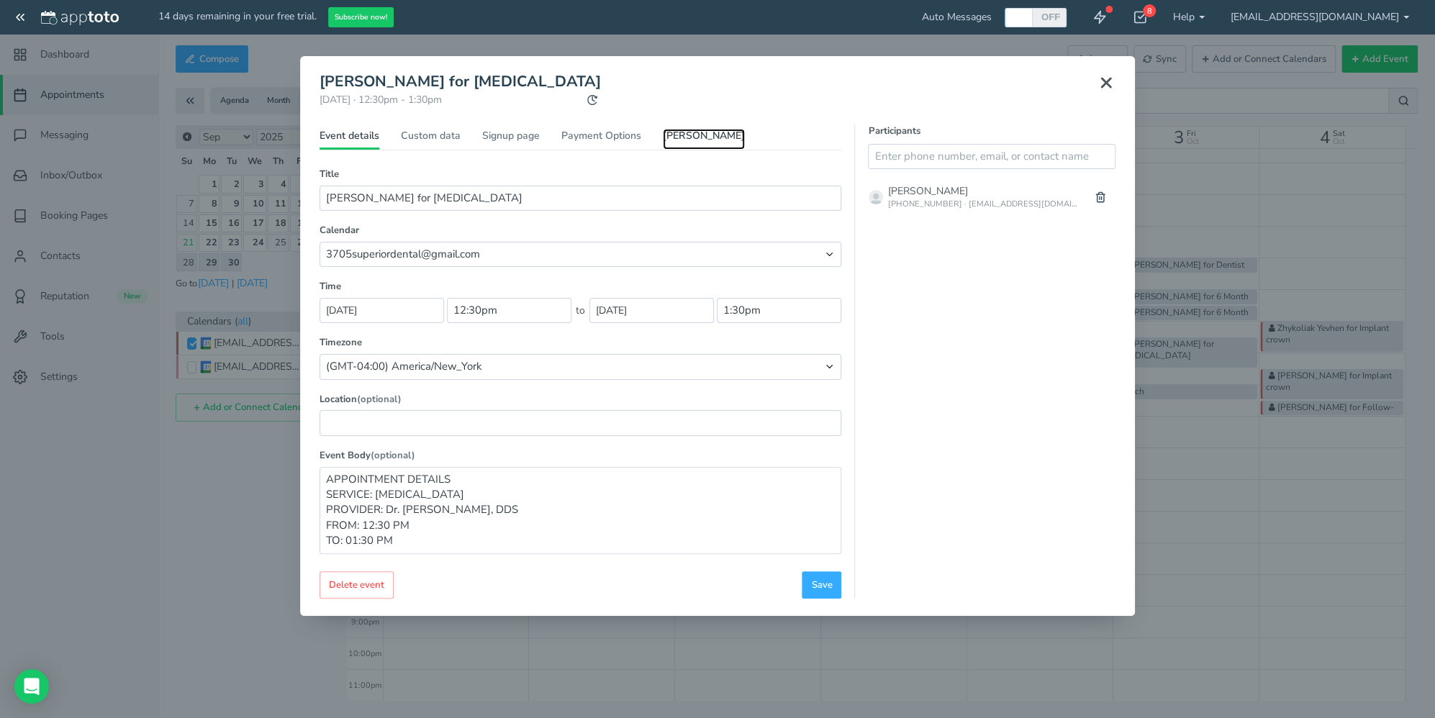
click at [695, 138] on link "[PERSON_NAME]" at bounding box center [704, 139] width 82 height 21
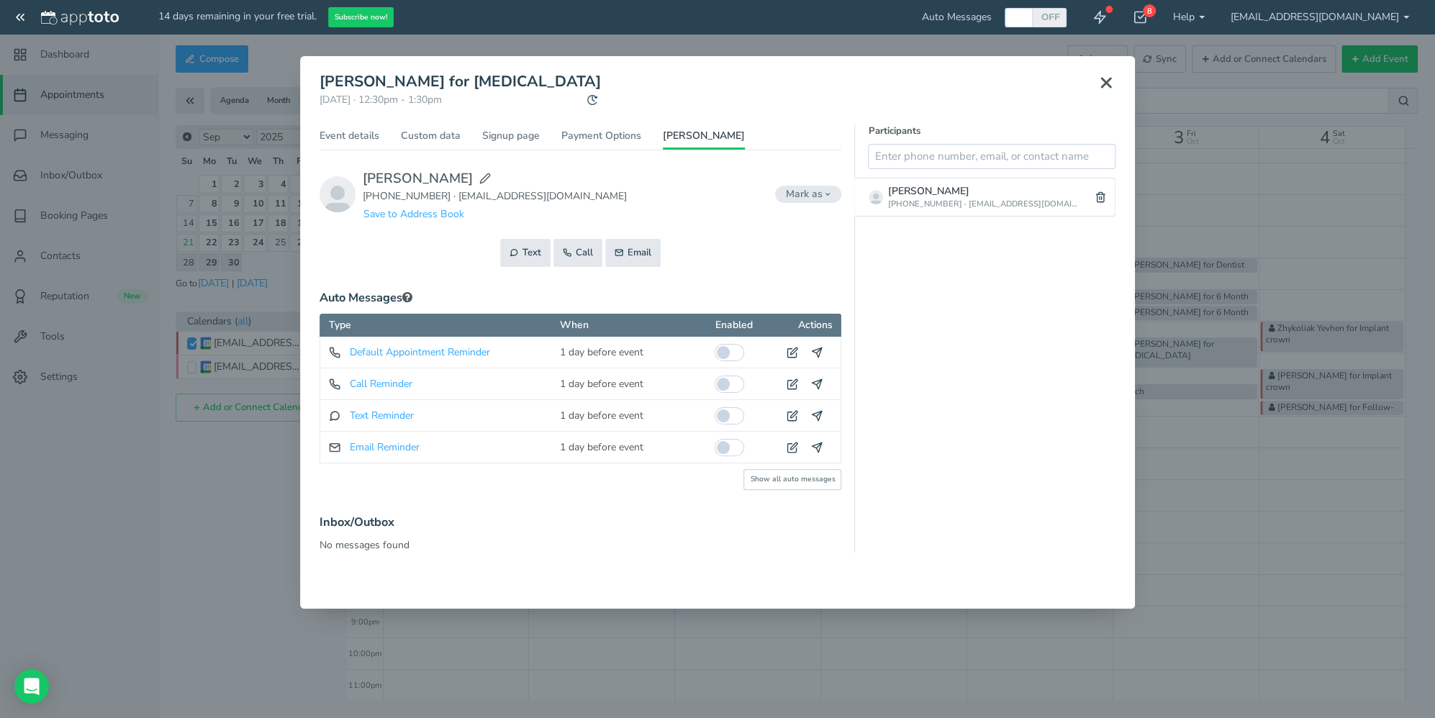
click at [1109, 85] on icon at bounding box center [1106, 82] width 17 height 17
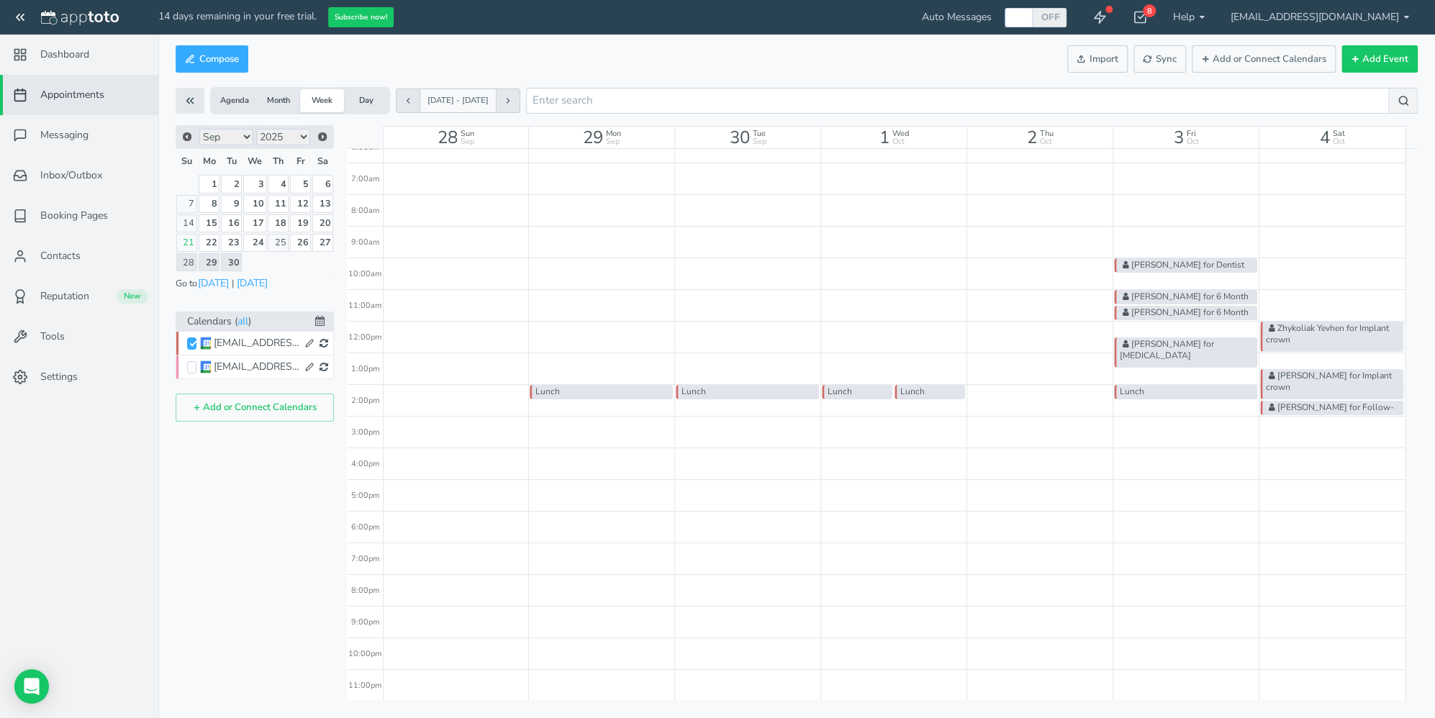
click at [322, 338] on icon at bounding box center [324, 343] width 9 height 10
click at [59, 132] on span "Messaging" at bounding box center [64, 135] width 48 height 14
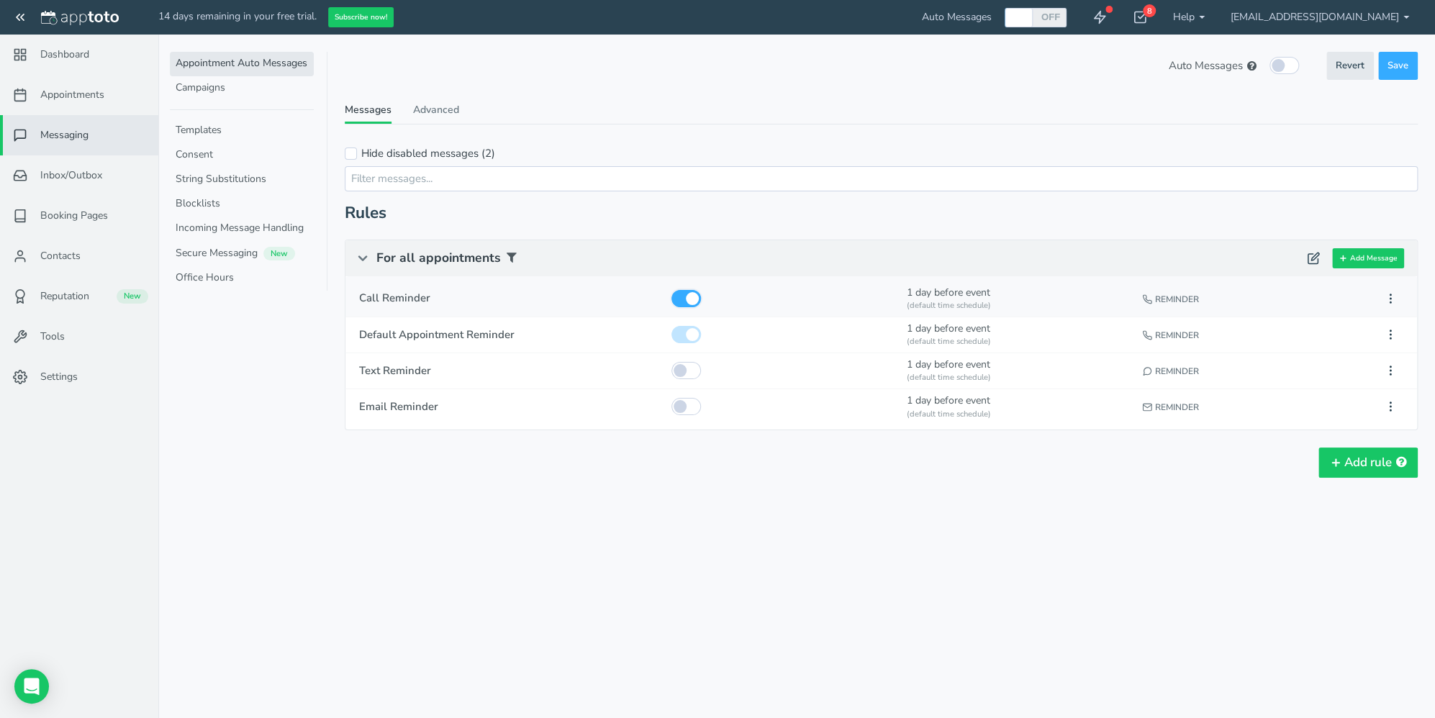
click at [678, 297] on input "checkbox" at bounding box center [687, 298] width 30 height 17
checkbox input "false"
click at [675, 332] on input "checkbox" at bounding box center [687, 334] width 30 height 17
checkbox input "false"
click at [1398, 68] on span "Save" at bounding box center [1398, 66] width 21 height 14
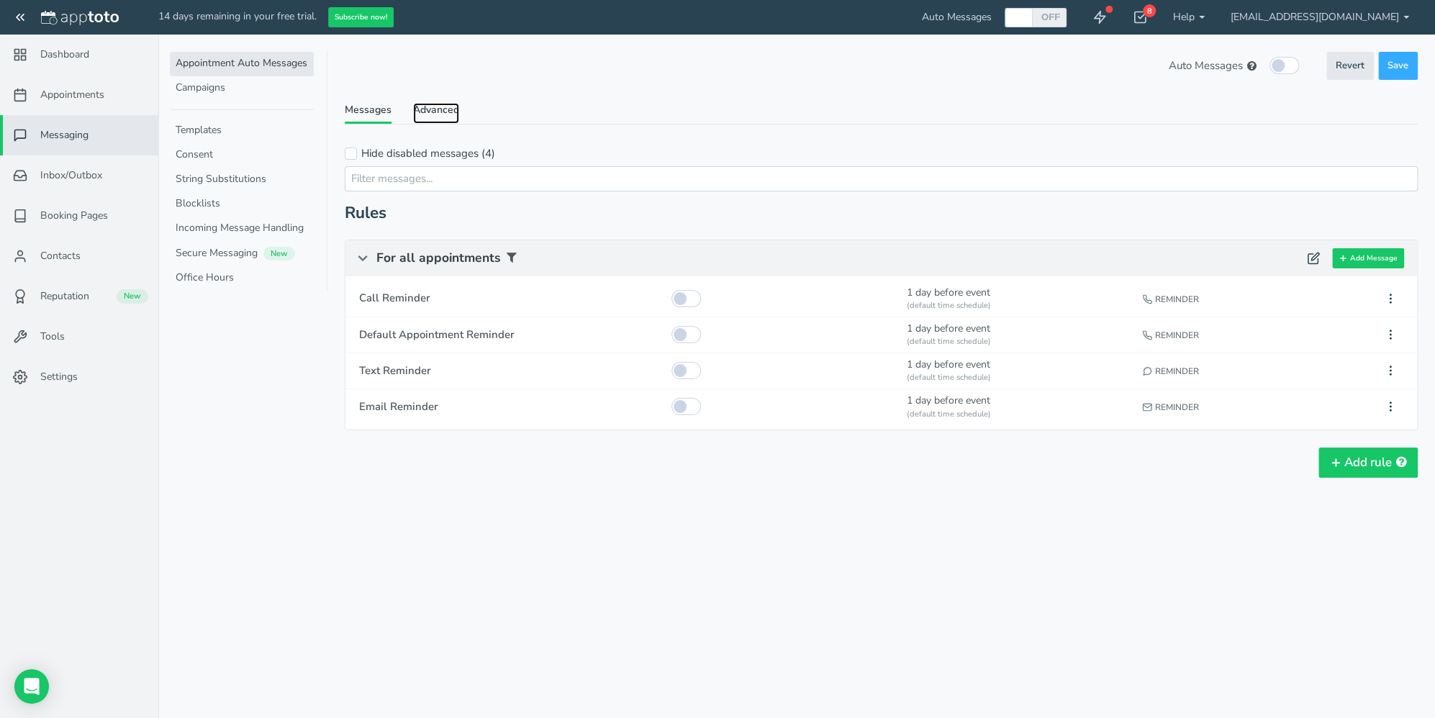
click at [436, 103] on link "Advanced" at bounding box center [436, 113] width 46 height 21
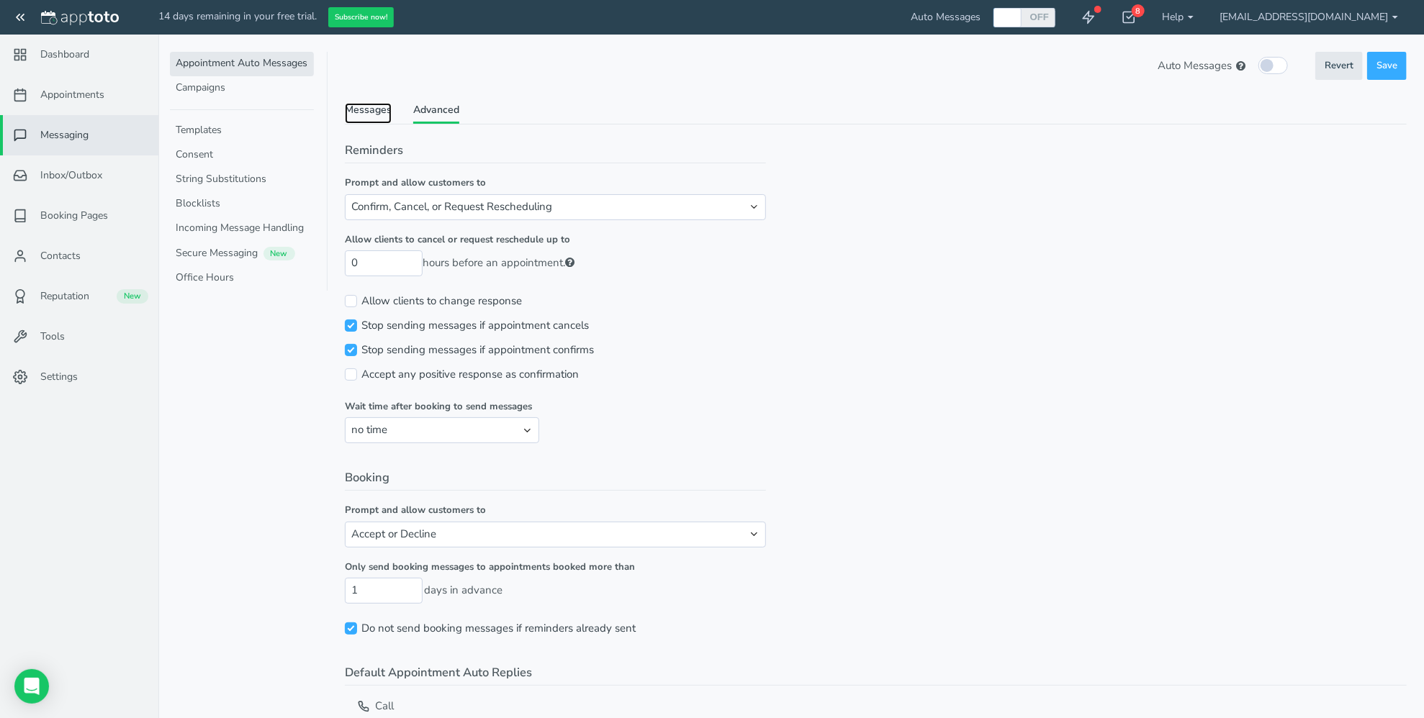
click at [377, 109] on link "Messages" at bounding box center [368, 113] width 47 height 21
